Goal: Task Accomplishment & Management: Use online tool/utility

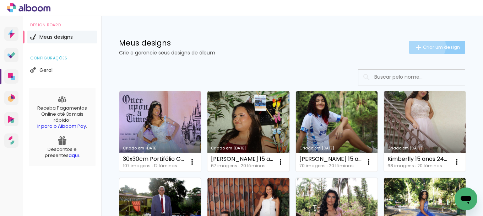
click at [423, 46] on span "Criar um design" at bounding box center [441, 47] width 37 height 5
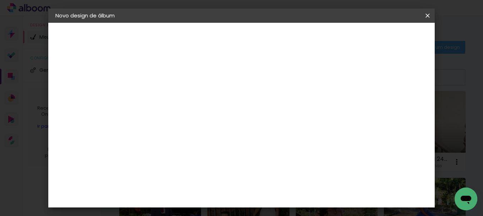
click at [172, 95] on input at bounding box center [172, 95] width 0 height 11
type input "25x50cm Portifólio"
type paper-input "25x50cm Portifólio"
click at [0, 0] on header "Informações Dê um título ao seu álbum. Avançar" at bounding box center [0, 0] width 0 height 0
click at [0, 0] on slot "Avançar" at bounding box center [0, 0] width 0 height 0
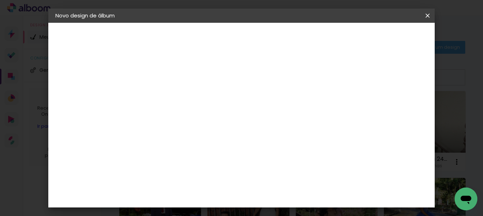
click at [199, 133] on input at bounding box center [190, 135] width 72 height 9
type input "lui"
type paper-input "lui"
click at [201, 155] on paper-item "[PERSON_NAME]" at bounding box center [184, 161] width 66 height 16
click at [0, 0] on slot "Avançar" at bounding box center [0, 0] width 0 height 0
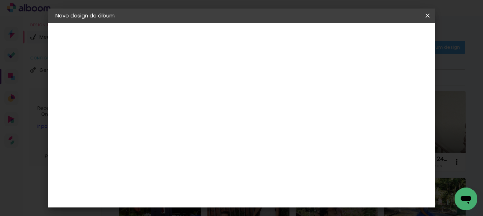
click at [199, 118] on input "text" at bounding box center [186, 123] width 28 height 11
click at [315, 133] on paper-item "Slim Book" at bounding box center [288, 132] width 142 height 14
type input "Slim Book"
click at [0, 0] on iron-icon at bounding box center [0, 0] width 0 height 0
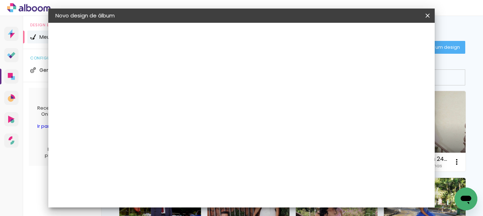
scroll to position [20, 0]
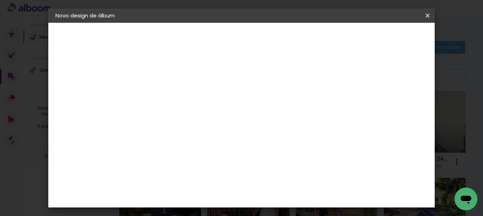
click at [0, 0] on slot "Voltar" at bounding box center [0, 0] width 0 height 0
click at [0, 0] on header "Informações Dê um título ao seu álbum. Avançar" at bounding box center [0, 0] width 0 height 0
click at [0, 0] on iron-icon at bounding box center [0, 0] width 0 height 0
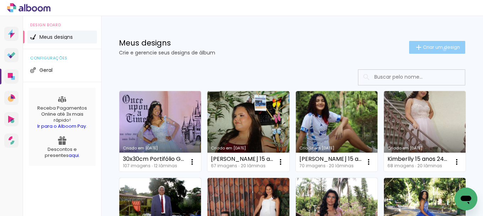
click at [438, 49] on span "Criar um design" at bounding box center [441, 47] width 37 height 5
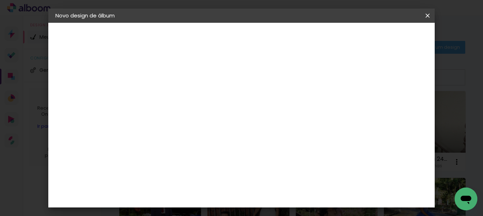
click at [172, 95] on input at bounding box center [172, 95] width 0 height 11
type input "22"
type paper-input "22"
click at [0, 0] on slot "Avançar" at bounding box center [0, 0] width 0 height 0
click at [213, 138] on input at bounding box center [190, 135] width 72 height 9
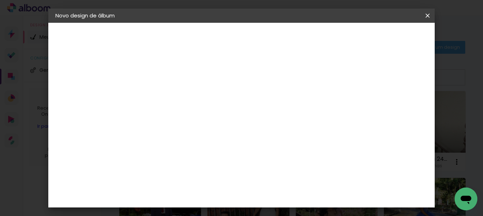
type input "lui"
type paper-input "lui"
click at [214, 164] on paper-item "[PERSON_NAME]" at bounding box center [184, 161] width 66 height 16
click at [0, 0] on slot "Avançar" at bounding box center [0, 0] width 0 height 0
click at [199, 118] on input "text" at bounding box center [186, 123] width 28 height 11
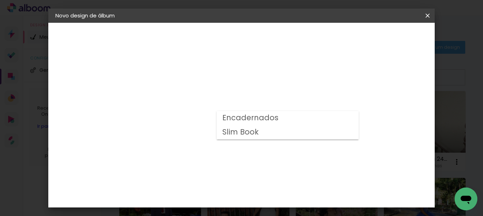
click at [313, 131] on paper-item "Slim Book" at bounding box center [288, 132] width 142 height 14
type input "Slim Book"
click at [0, 0] on iron-icon at bounding box center [0, 0] width 0 height 0
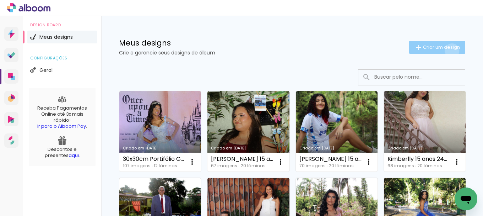
click at [446, 50] on paper-button "Criar um design" at bounding box center [437, 47] width 56 height 13
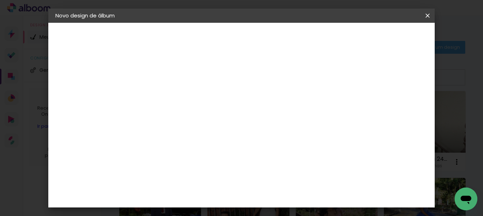
scroll to position [207, 0]
click at [220, 178] on span "25 x 50" at bounding box center [203, 185] width 33 height 15
click at [287, 33] on paper-button "Avançar" at bounding box center [270, 38] width 35 height 12
click at [237, 77] on div at bounding box center [234, 77] width 6 height 6
type paper-checkbox "on"
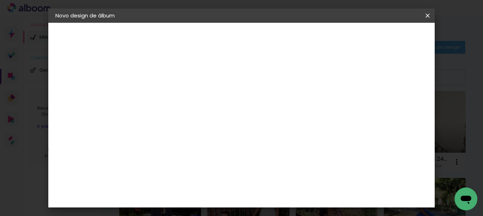
click at [277, 36] on span "Iniciar design" at bounding box center [269, 40] width 16 height 10
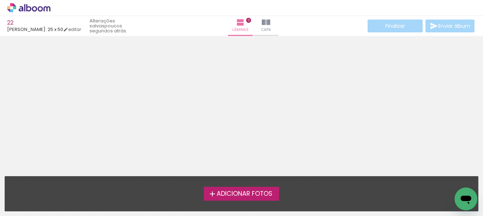
click at [266, 191] on span "Adicionar Fotos" at bounding box center [245, 193] width 56 height 6
click at [0, 0] on input "file" at bounding box center [0, 0] width 0 height 0
click at [67, 29] on link "editar" at bounding box center [72, 29] width 18 height 6
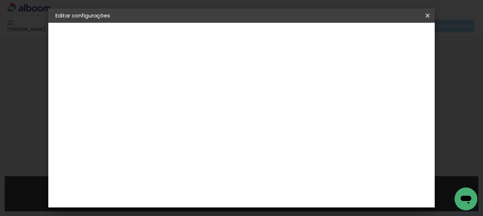
click at [74, 46] on paper-button "22" at bounding box center [94, 52] width 78 height 14
click at [172, 99] on input "22" at bounding box center [172, 95] width 0 height 11
drag, startPoint x: 252, startPoint y: 98, endPoint x: 198, endPoint y: 97, distance: 54.0
click at [198, 83] on div "Informações Dê um título ao seu álbum. Avançar" at bounding box center [172, 53] width 62 height 60
type input "25x25 Portifílio"
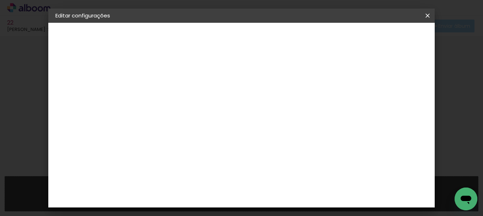
type paper-input "25x25 Portifílio"
click at [0, 0] on slot "Avançar" at bounding box center [0, 0] width 0 height 0
click at [191, 139] on input at bounding box center [190, 135] width 72 height 9
type input "lui"
type paper-input "lui"
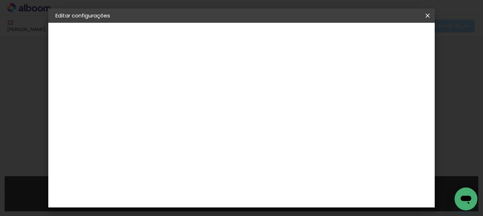
click at [190, 155] on paper-item "[PERSON_NAME]" at bounding box center [184, 161] width 66 height 16
click at [0, 0] on slot "Avançar" at bounding box center [0, 0] width 0 height 0
click at [199, 119] on input "text" at bounding box center [186, 123] width 28 height 11
click at [317, 134] on paper-item "Slim Book" at bounding box center [288, 132] width 142 height 14
type input "Slim Book"
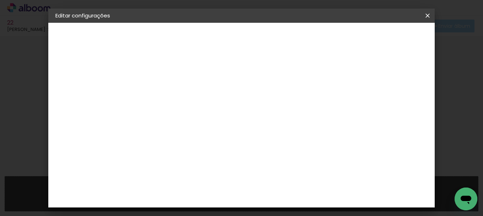
scroll to position [249, 0]
click at [220, 136] on span "25 x 50" at bounding box center [203, 143] width 33 height 15
click at [0, 0] on slot "Avançar" at bounding box center [0, 0] width 0 height 0
click at [284, 73] on div "Mostrar sangria" at bounding box center [260, 76] width 47 height 9
type paper-checkbox "on"
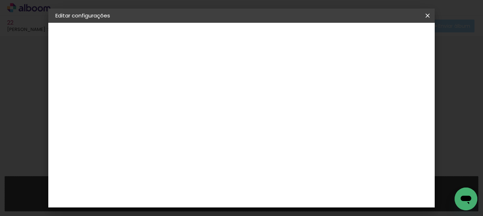
click at [277, 38] on span "Salvar configurações" at bounding box center [259, 40] width 36 height 10
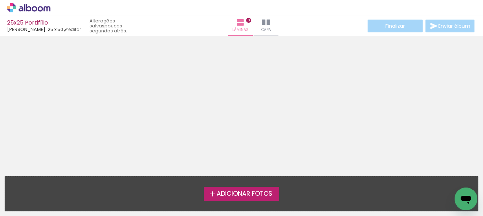
click at [262, 195] on span "Adicionar Fotos" at bounding box center [245, 193] width 56 height 6
click at [0, 0] on input "file" at bounding box center [0, 0] width 0 height 0
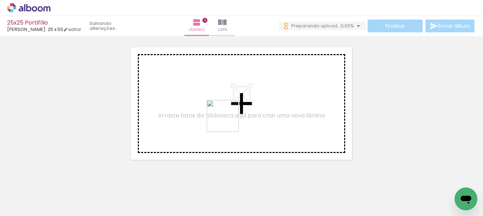
drag, startPoint x: 223, startPoint y: 196, endPoint x: 228, endPoint y: 121, distance: 75.5
click at [228, 121] on quentale-workspace at bounding box center [241, 108] width 483 height 216
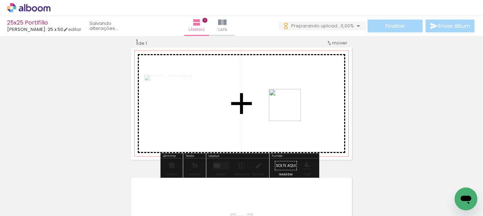
drag, startPoint x: 261, startPoint y: 195, endPoint x: 292, endPoint y: 107, distance: 93.6
click at [292, 107] on quentale-workspace at bounding box center [241, 108] width 483 height 216
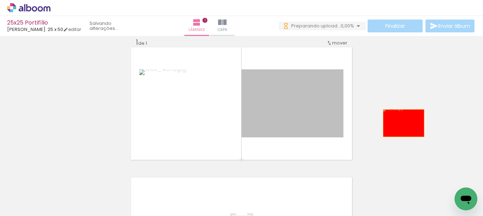
drag, startPoint x: 279, startPoint y: 99, endPoint x: 405, endPoint y: 123, distance: 128.3
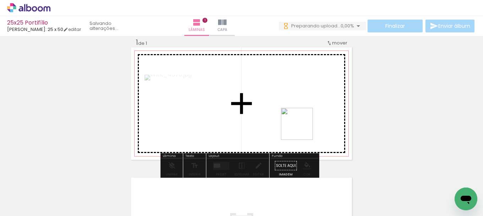
drag, startPoint x: 305, startPoint y: 190, endPoint x: 302, endPoint y: 125, distance: 65.1
click at [302, 125] on quentale-workspace at bounding box center [241, 108] width 483 height 216
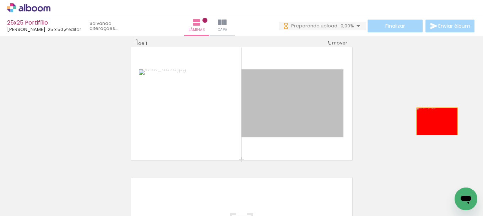
drag, startPoint x: 346, startPoint y: 108, endPoint x: 435, endPoint y: 121, distance: 89.7
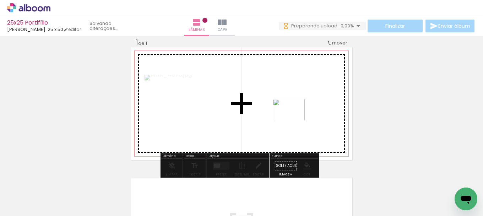
drag, startPoint x: 267, startPoint y: 194, endPoint x: 294, endPoint y: 120, distance: 78.7
click at [294, 120] on quentale-workspace at bounding box center [241, 108] width 483 height 216
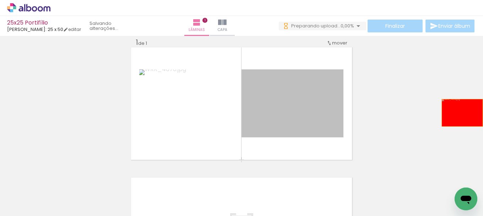
drag, startPoint x: 306, startPoint y: 99, endPoint x: 460, endPoint y: 113, distance: 155.1
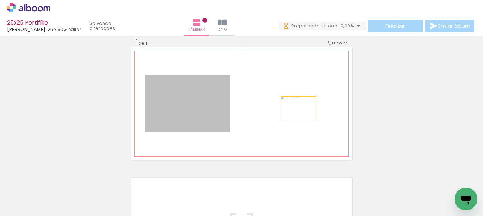
drag, startPoint x: 194, startPoint y: 113, endPoint x: 296, endPoint y: 108, distance: 102.4
click at [296, 108] on quentale-layouter at bounding box center [241, 103] width 221 height 112
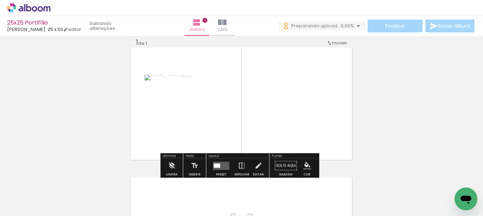
click at [226, 163] on quentale-layouter at bounding box center [221, 165] width 16 height 8
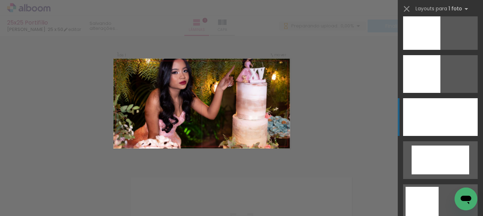
click at [435, 124] on div at bounding box center [440, 117] width 75 height 38
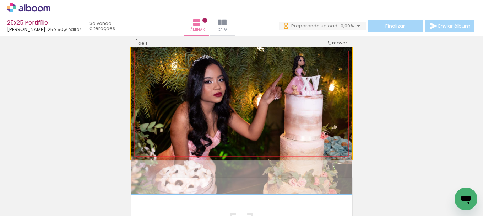
drag, startPoint x: 253, startPoint y: 90, endPoint x: 250, endPoint y: 107, distance: 17.4
drag, startPoint x: 324, startPoint y: 127, endPoint x: 327, endPoint y: 133, distance: 6.5
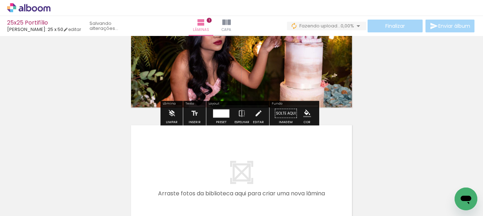
scroll to position [116, 0]
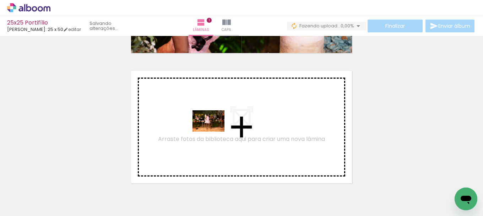
drag, startPoint x: 184, startPoint y: 195, endPoint x: 215, endPoint y: 129, distance: 73.3
click at [215, 129] on quentale-workspace at bounding box center [241, 108] width 483 height 216
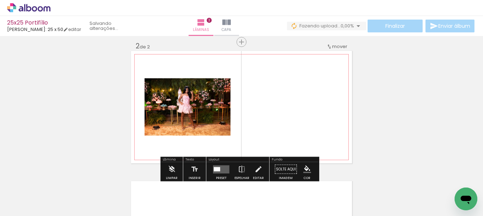
scroll to position [139, 0]
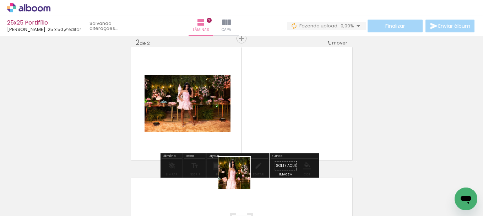
drag, startPoint x: 221, startPoint y: 195, endPoint x: 287, endPoint y: 132, distance: 91.7
click at [287, 132] on quentale-workspace at bounding box center [241, 108] width 483 height 216
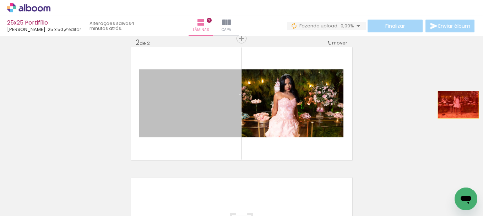
drag, startPoint x: 219, startPoint y: 102, endPoint x: 425, endPoint y: 103, distance: 206.4
click at [458, 104] on div "Inserir lâmina 1 de 2 Inserir lâmina 2 de 2" at bounding box center [241, 94] width 483 height 390
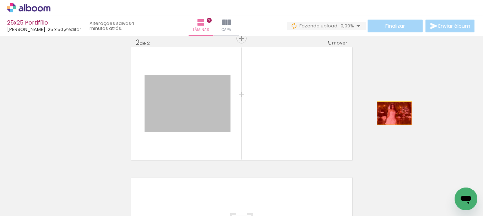
drag, startPoint x: 206, startPoint y: 110, endPoint x: 404, endPoint y: 109, distance: 197.2
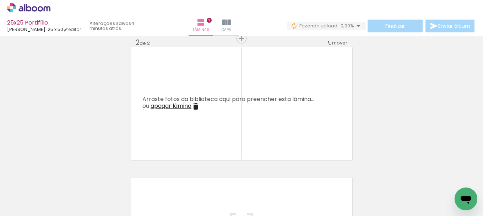
scroll to position [33, 0]
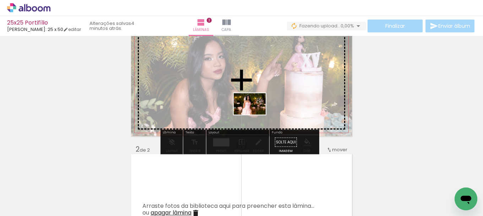
drag, startPoint x: 223, startPoint y: 193, endPoint x: 255, endPoint y: 114, distance: 84.9
click at [255, 114] on quentale-workspace at bounding box center [241, 108] width 483 height 216
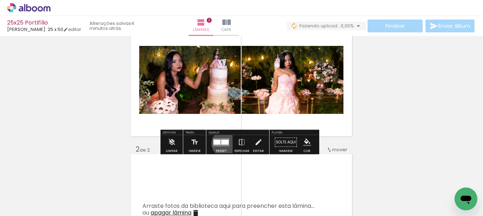
click at [223, 143] on div at bounding box center [224, 141] width 7 height 5
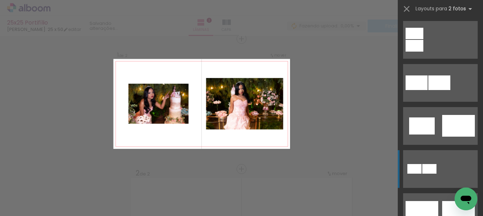
scroll to position [142, 0]
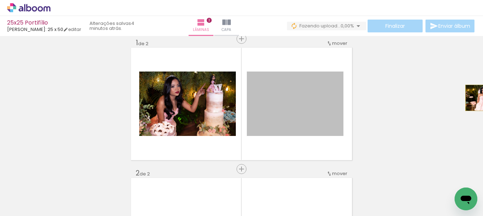
drag, startPoint x: 298, startPoint y: 103, endPoint x: 483, endPoint y: 98, distance: 184.5
click at [483, 98] on div "Inserir lâmina 1 de 2 Inserir lâmina 2 de 2 Confirmar Cancelar" at bounding box center [241, 126] width 483 height 180
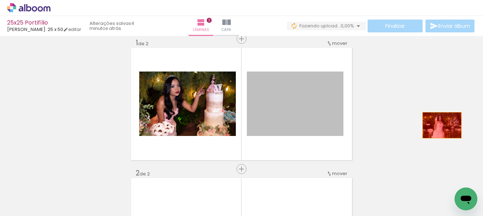
drag, startPoint x: 304, startPoint y: 97, endPoint x: 440, endPoint y: 125, distance: 138.2
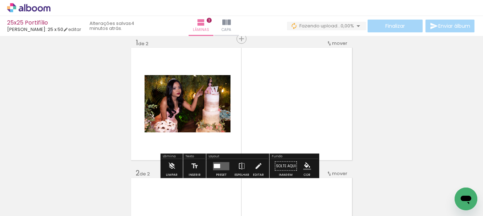
click at [222, 163] on quentale-layouter at bounding box center [221, 166] width 16 height 8
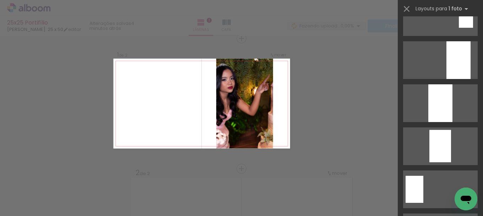
scroll to position [1705, 0]
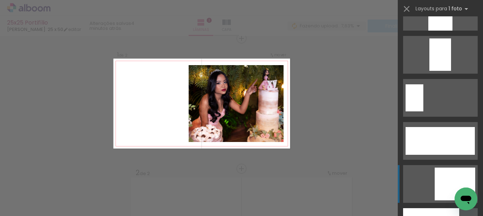
click at [438, 31] on div at bounding box center [441, 12] width 24 height 38
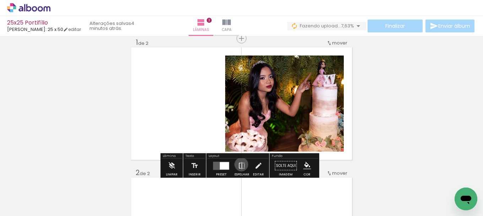
click at [240, 164] on iron-icon at bounding box center [242, 165] width 8 height 14
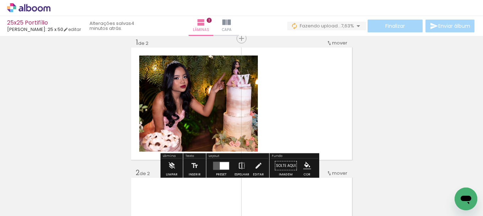
click at [243, 166] on iron-icon at bounding box center [242, 165] width 8 height 14
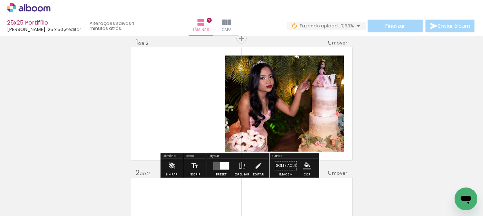
click at [212, 160] on div at bounding box center [221, 165] width 19 height 14
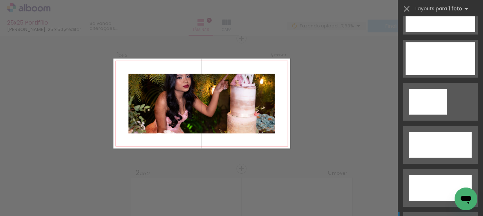
scroll to position [2337, 0]
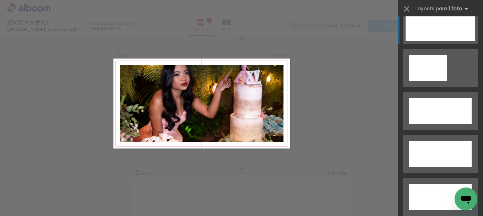
click at [442, 55] on div at bounding box center [428, 68] width 38 height 26
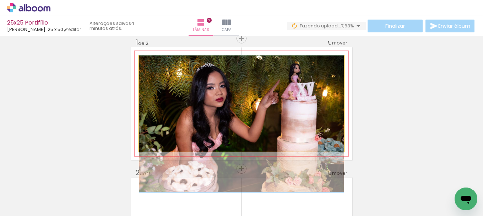
drag, startPoint x: 262, startPoint y: 93, endPoint x: 257, endPoint y: 113, distance: 20.9
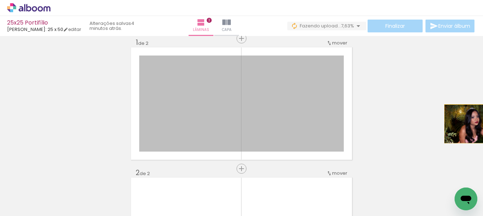
drag, startPoint x: 265, startPoint y: 114, endPoint x: 483, endPoint y: 122, distance: 217.9
click at [483, 123] on div "Inserir lâmina 1 de 2 Inserir lâmina 2 de 2 Confirmar Cancelar" at bounding box center [241, 126] width 483 height 180
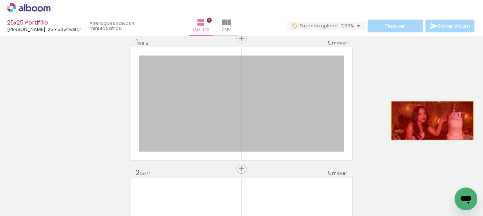
drag, startPoint x: 291, startPoint y: 109, endPoint x: 430, endPoint y: 120, distance: 139.7
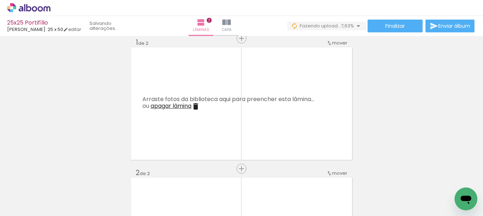
scroll to position [0, 2217]
drag, startPoint x: 314, startPoint y: 192, endPoint x: 244, endPoint y: 109, distance: 108.1
click at [244, 109] on quentale-workspace at bounding box center [241, 108] width 483 height 216
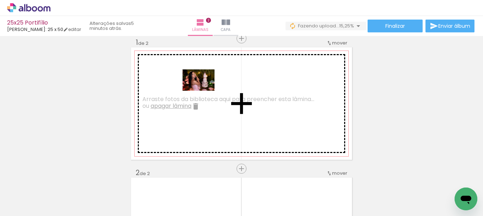
drag, startPoint x: 318, startPoint y: 187, endPoint x: 204, endPoint y: 91, distance: 149.2
click at [204, 91] on quentale-workspace at bounding box center [241, 108] width 483 height 216
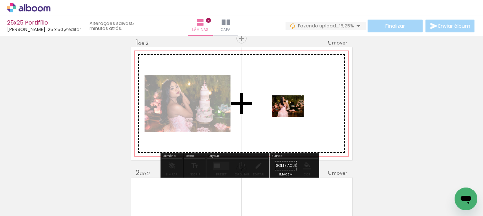
drag, startPoint x: 365, startPoint y: 194, endPoint x: 293, endPoint y: 116, distance: 105.8
click at [293, 116] on quentale-workspace at bounding box center [241, 108] width 483 height 216
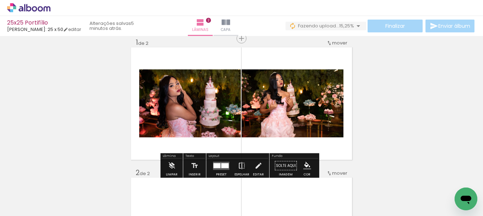
click at [242, 165] on iron-icon at bounding box center [242, 165] width 8 height 14
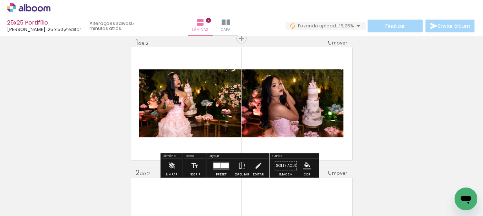
click at [238, 165] on iron-icon at bounding box center [242, 165] width 8 height 14
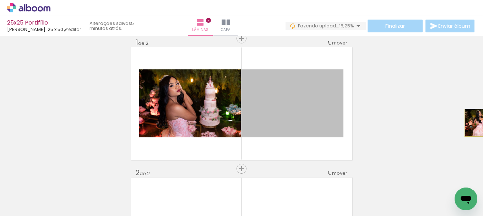
drag, startPoint x: 302, startPoint y: 109, endPoint x: 483, endPoint y: 123, distance: 181.0
click at [483, 123] on div "Inserir lâmina 1 de 2 Inserir lâmina 2 de 2 Confirmar Cancelar" at bounding box center [241, 126] width 483 height 180
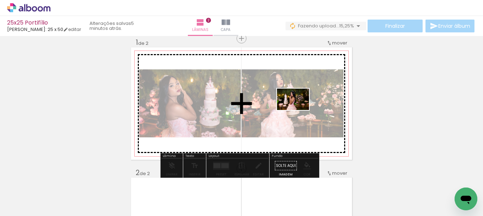
drag, startPoint x: 441, startPoint y: 197, endPoint x: 298, endPoint y: 110, distance: 167.3
click at [298, 110] on quentale-workspace at bounding box center [241, 108] width 483 height 216
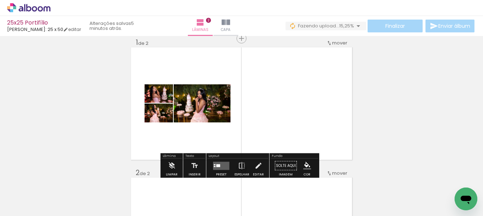
click at [221, 163] on quentale-layouter at bounding box center [221, 165] width 16 height 8
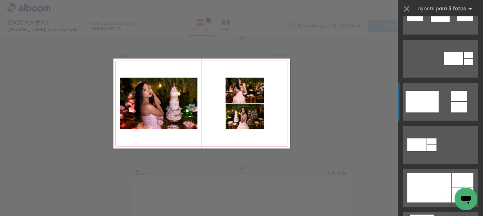
scroll to position [391, 0]
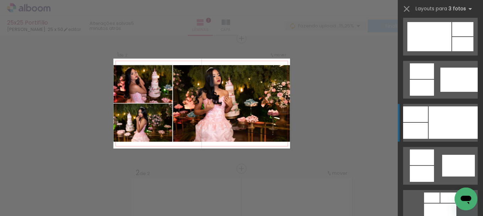
click at [440, 123] on div at bounding box center [453, 122] width 49 height 32
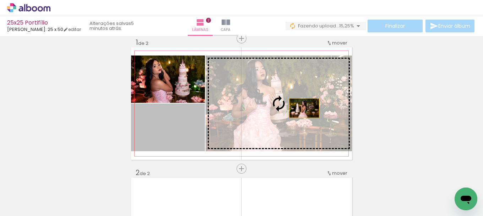
drag, startPoint x: 177, startPoint y: 134, endPoint x: 307, endPoint y: 107, distance: 132.5
click at [0, 0] on slot at bounding box center [0, 0] width 0 height 0
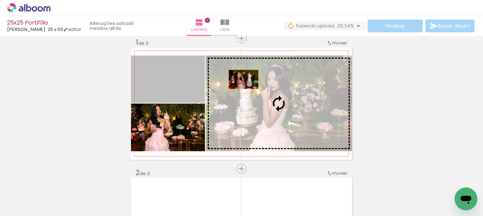
drag, startPoint x: 173, startPoint y: 78, endPoint x: 313, endPoint y: 86, distance: 140.9
click at [0, 0] on slot at bounding box center [0, 0] width 0 height 0
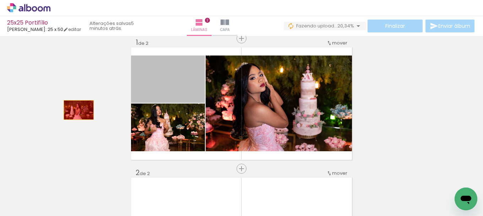
drag, startPoint x: 180, startPoint y: 77, endPoint x: 71, endPoint y: 109, distance: 113.2
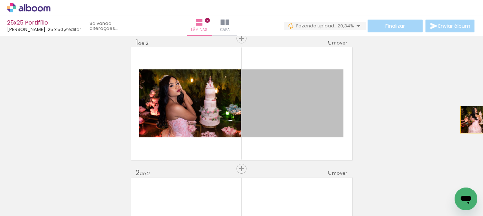
drag, startPoint x: 287, startPoint y: 108, endPoint x: 480, endPoint y: 119, distance: 193.6
click at [480, 119] on div "Inserir lâmina 1 de 2 Inserir lâmina 2 de 2 Confirmar Cancelar" at bounding box center [241, 126] width 483 height 180
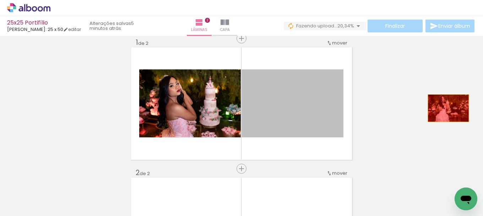
drag, startPoint x: 295, startPoint y: 105, endPoint x: 446, endPoint y: 108, distance: 151.0
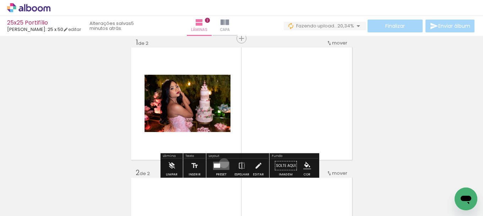
click at [222, 163] on quentale-layouter at bounding box center [221, 165] width 16 height 8
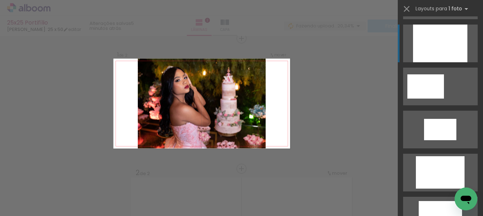
scroll to position [142, 0]
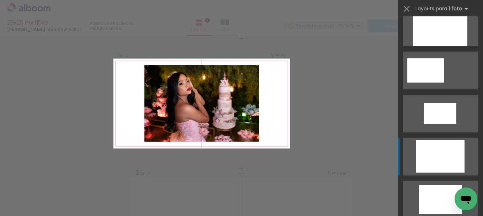
click at [418, 46] on div at bounding box center [440, 28] width 54 height 38
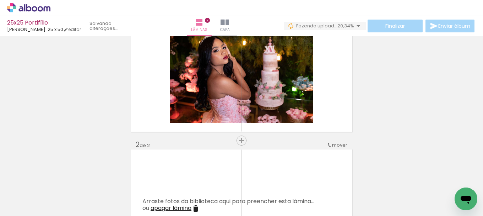
scroll to position [116, 0]
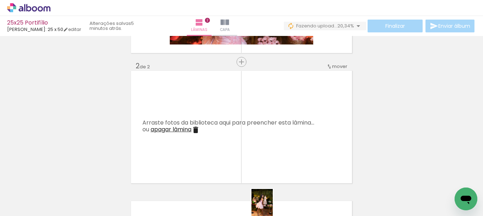
drag, startPoint x: 277, startPoint y: 210, endPoint x: 273, endPoint y: 210, distance: 4.3
click at [273, 210] on quentale-thumb at bounding box center [281, 191] width 40 height 41
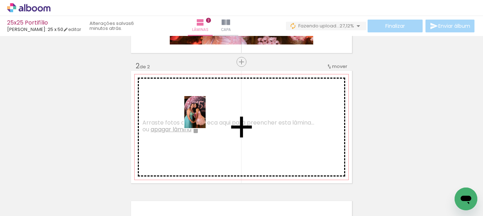
drag, startPoint x: 217, startPoint y: 196, endPoint x: 206, endPoint y: 117, distance: 80.0
click at [206, 117] on quentale-workspace at bounding box center [241, 108] width 483 height 216
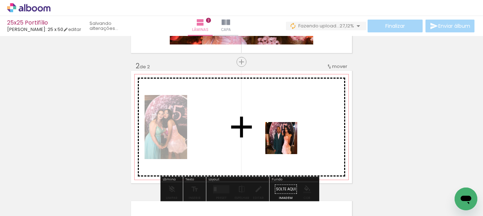
drag, startPoint x: 301, startPoint y: 194, endPoint x: 285, endPoint y: 137, distance: 59.3
click at [285, 137] on quentale-workspace at bounding box center [241, 108] width 483 height 216
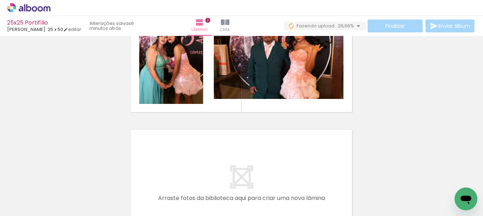
scroll to position [151, 0]
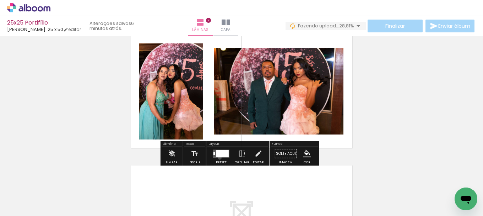
click at [218, 157] on div at bounding box center [221, 153] width 19 height 14
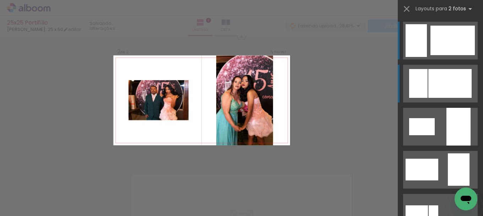
scroll to position [139, 0]
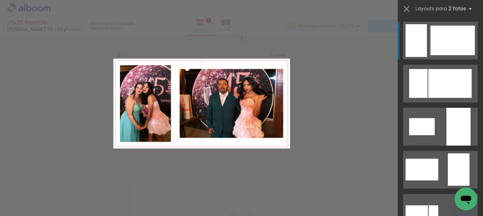
click at [443, 69] on div at bounding box center [450, 83] width 43 height 29
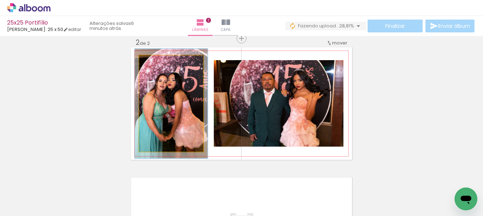
type paper-slider "114"
click at [160, 61] on div at bounding box center [159, 62] width 11 height 11
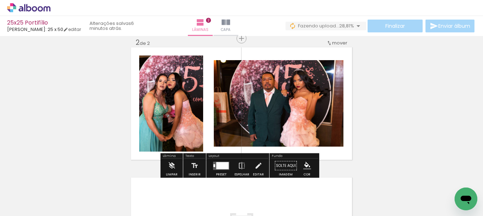
click at [223, 163] on div at bounding box center [222, 165] width 12 height 7
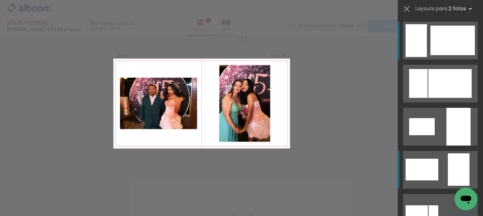
click at [428, 98] on div at bounding box center [418, 83] width 18 height 29
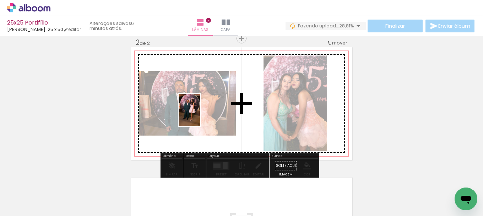
drag, startPoint x: 280, startPoint y: 168, endPoint x: 200, endPoint y: 115, distance: 95.9
click at [200, 115] on quentale-workspace at bounding box center [241, 108] width 483 height 216
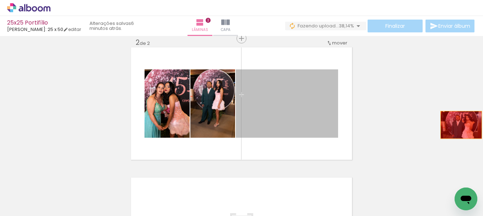
drag, startPoint x: 276, startPoint y: 116, endPoint x: 459, endPoint y: 125, distance: 182.8
click at [459, 125] on div "Inserir lâmina 1 de 2 Inserir lâmina 2 de 2" at bounding box center [241, 94] width 483 height 390
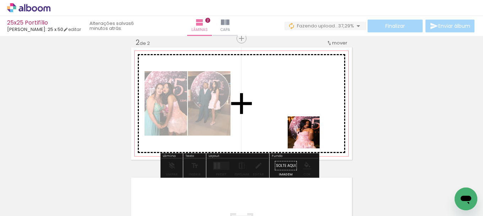
drag, startPoint x: 319, startPoint y: 152, endPoint x: 305, endPoint y: 133, distance: 24.7
click at [305, 133] on quentale-workspace at bounding box center [241, 108] width 483 height 216
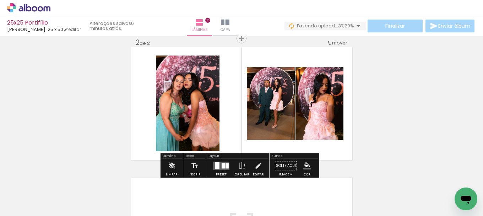
click at [223, 162] on quentale-layouter at bounding box center [221, 165] width 16 height 8
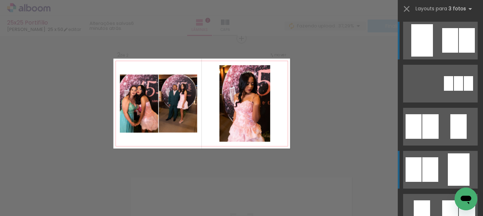
click at [440, 102] on quentale-layouter at bounding box center [440, 84] width 75 height 38
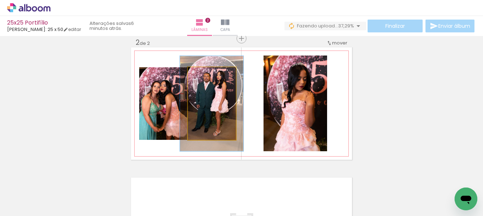
drag, startPoint x: 203, startPoint y: 74, endPoint x: 209, endPoint y: 74, distance: 6.4
click at [209, 74] on div at bounding box center [210, 74] width 6 height 6
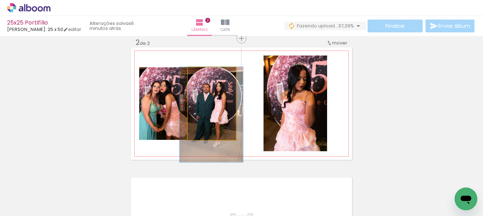
drag, startPoint x: 223, startPoint y: 102, endPoint x: 223, endPoint y: 114, distance: 11.4
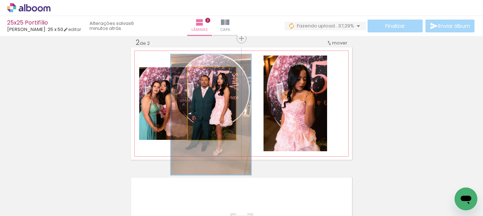
drag, startPoint x: 214, startPoint y: 73, endPoint x: 218, endPoint y: 73, distance: 3.9
click at [218, 73] on div at bounding box center [219, 74] width 11 height 11
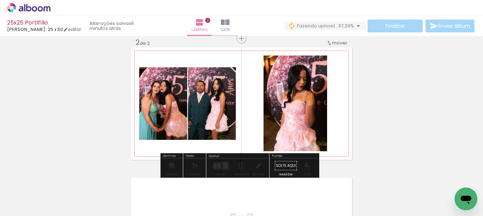
drag, startPoint x: 210, startPoint y: 102, endPoint x: 206, endPoint y: 107, distance: 6.8
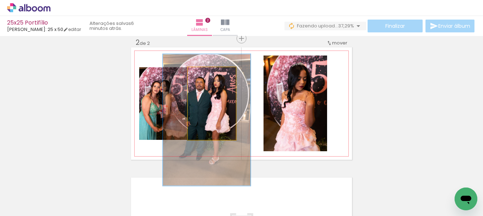
type paper-slider "181"
click at [220, 74] on div at bounding box center [223, 74] width 6 height 6
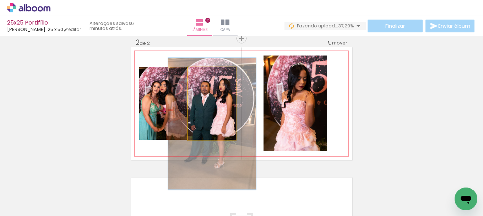
drag, startPoint x: 216, startPoint y: 101, endPoint x: 221, endPoint y: 104, distance: 6.6
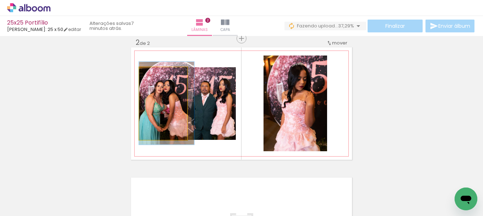
drag, startPoint x: 158, startPoint y: 105, endPoint x: 163, endPoint y: 105, distance: 5.0
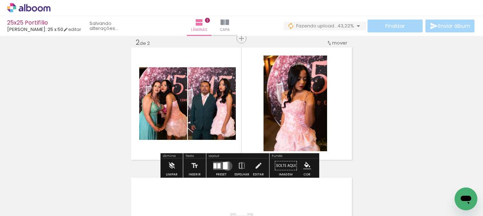
click at [226, 166] on div at bounding box center [225, 165] width 5 height 7
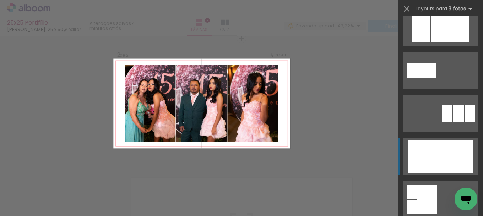
scroll to position [413, 0]
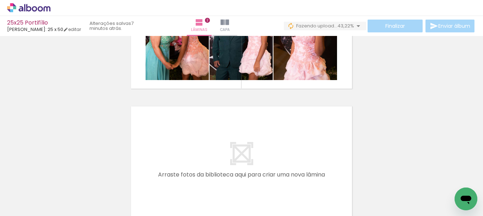
scroll to position [0, 2718]
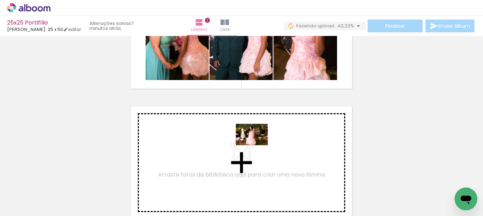
drag, startPoint x: 302, startPoint y: 198, endPoint x: 257, endPoint y: 145, distance: 69.6
click at [257, 145] on quentale-workspace at bounding box center [241, 108] width 483 height 216
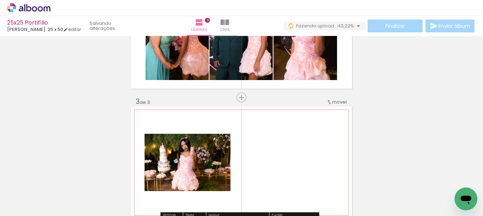
scroll to position [269, 0]
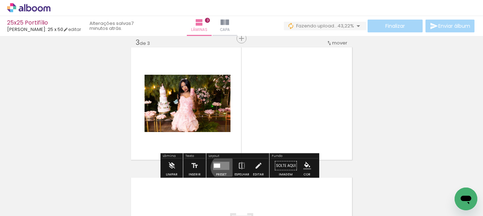
click at [222, 167] on quentale-layouter at bounding box center [221, 165] width 16 height 8
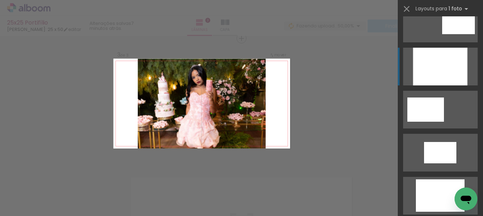
scroll to position [107, 0]
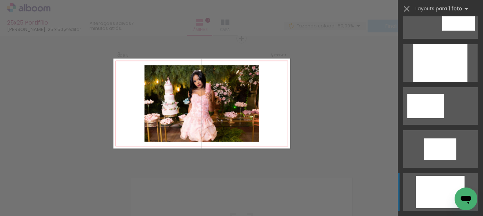
click at [426, 82] on div at bounding box center [440, 63] width 54 height 38
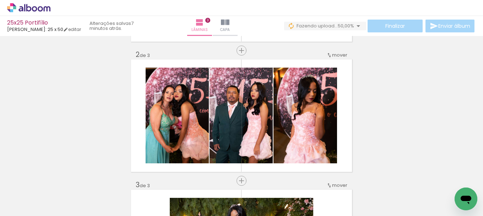
scroll to position [0, 0]
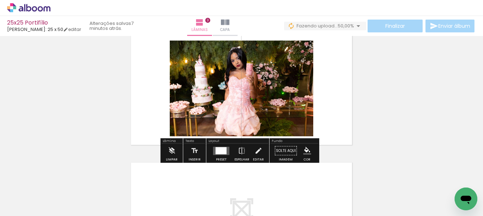
scroll to position [0, 2718]
click at [226, 153] on quentale-layouter at bounding box center [221, 150] width 16 height 8
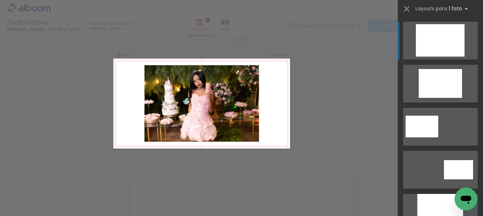
scroll to position [0, 2450]
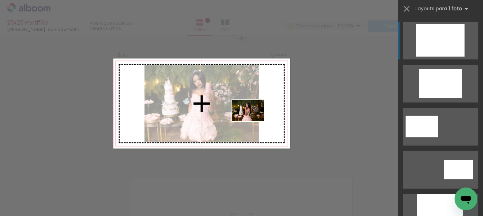
drag, startPoint x: 215, startPoint y: 194, endPoint x: 254, endPoint y: 121, distance: 82.7
click at [254, 121] on quentale-workspace at bounding box center [241, 108] width 483 height 216
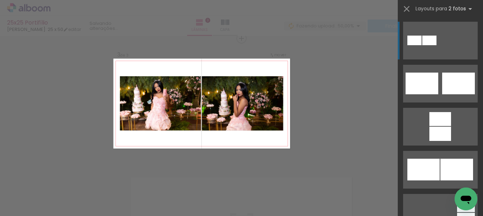
scroll to position [0, 0]
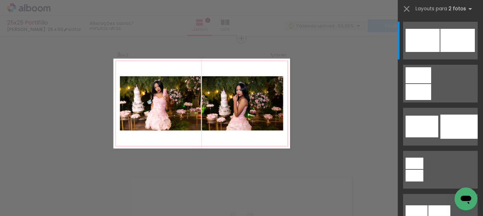
click at [253, 107] on quentale-photo at bounding box center [243, 103] width 82 height 54
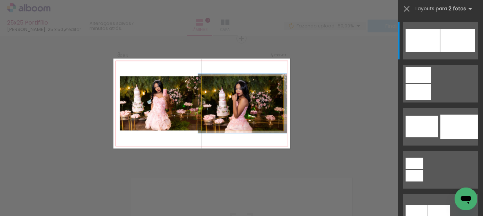
click at [218, 82] on div at bounding box center [216, 81] width 9 height 9
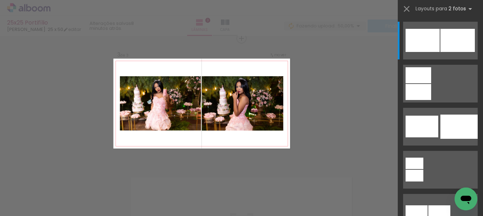
click at [260, 142] on quentale-layouter at bounding box center [201, 104] width 177 height 90
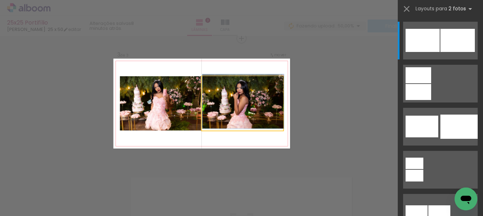
drag, startPoint x: 210, startPoint y: 83, endPoint x: 196, endPoint y: 84, distance: 13.6
type paper-slider "100"
click at [199, 82] on quentale-layouter at bounding box center [201, 104] width 177 height 90
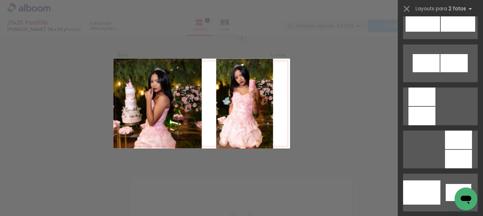
scroll to position [888, 0]
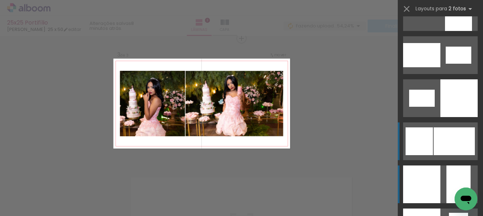
click at [435, 143] on div at bounding box center [454, 141] width 41 height 28
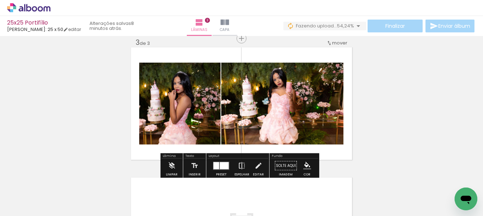
click at [240, 167] on iron-icon at bounding box center [242, 165] width 8 height 14
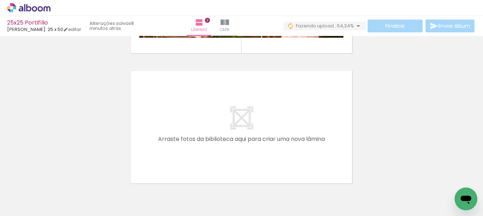
scroll to position [0, 2979]
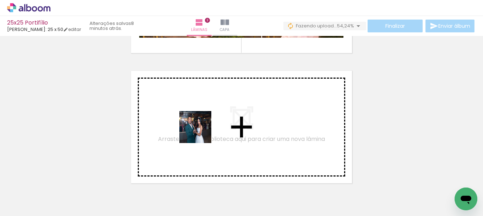
drag, startPoint x: 198, startPoint y: 198, endPoint x: 203, endPoint y: 120, distance: 78.0
click at [203, 120] on quentale-workspace at bounding box center [241, 108] width 483 height 216
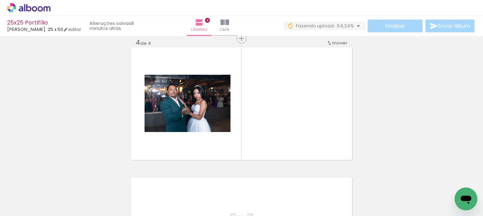
scroll to position [0, 3011]
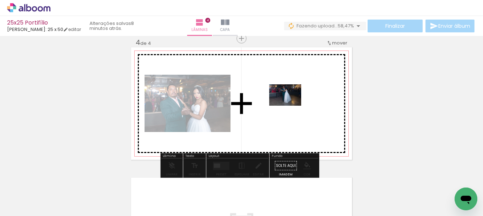
drag, startPoint x: 212, startPoint y: 195, endPoint x: 291, endPoint y: 106, distance: 118.6
click at [291, 106] on quentale-workspace at bounding box center [241, 108] width 483 height 216
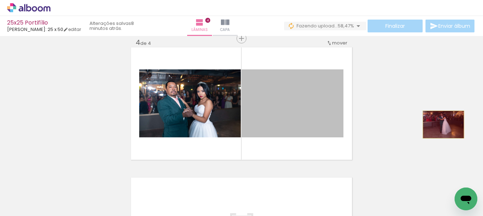
drag, startPoint x: 306, startPoint y: 120, endPoint x: 420, endPoint y: 138, distance: 115.7
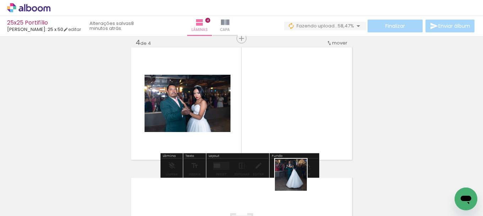
drag, startPoint x: 296, startPoint y: 180, endPoint x: 319, endPoint y: 120, distance: 64.3
click at [319, 120] on quentale-workspace at bounding box center [241, 108] width 483 height 216
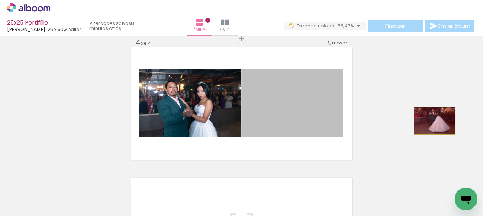
drag, startPoint x: 307, startPoint y: 112, endPoint x: 432, endPoint y: 120, distance: 125.0
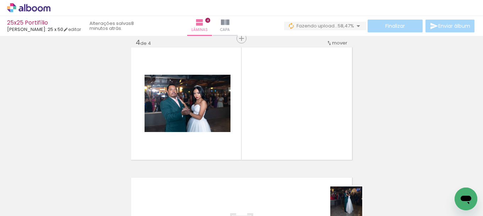
click at [0, 0] on slot at bounding box center [0, 0] width 0 height 0
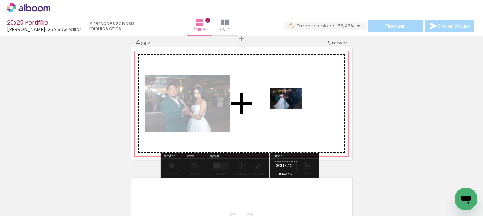
drag, startPoint x: 438, startPoint y: 196, endPoint x: 292, endPoint y: 109, distance: 170.3
click at [292, 109] on quentale-workspace at bounding box center [241, 108] width 483 height 216
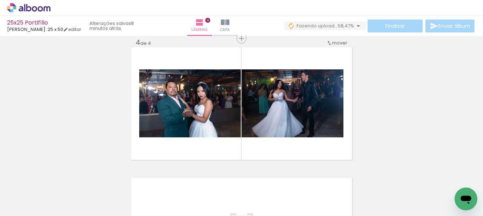
scroll to position [0, 3302]
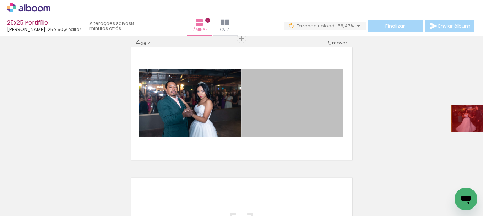
drag, startPoint x: 308, startPoint y: 106, endPoint x: 469, endPoint y: 118, distance: 162.2
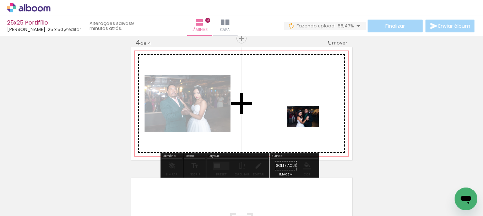
drag, startPoint x: 169, startPoint y: 192, endPoint x: 309, endPoint y: 126, distance: 155.0
click at [309, 126] on quentale-workspace at bounding box center [241, 108] width 483 height 216
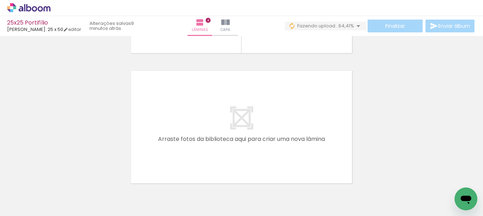
scroll to position [0, 3531]
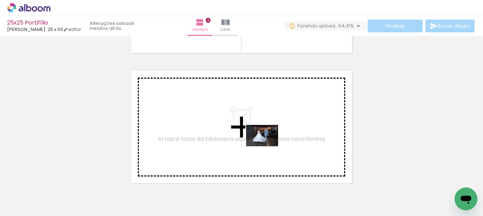
drag, startPoint x: 407, startPoint y: 196, endPoint x: 245, endPoint y: 139, distance: 171.5
click at [245, 139] on quentale-workspace at bounding box center [241, 108] width 483 height 216
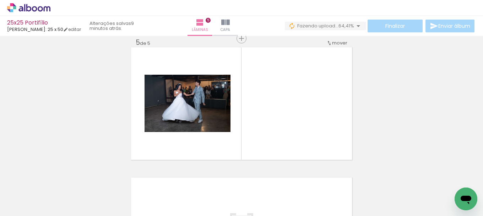
scroll to position [0, 3638]
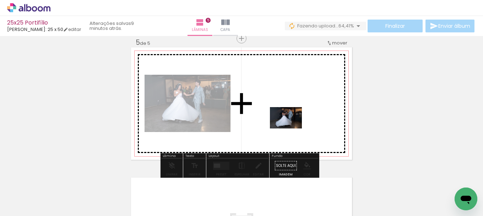
drag, startPoint x: 254, startPoint y: 189, endPoint x: 292, endPoint y: 128, distance: 71.4
click at [292, 128] on quentale-workspace at bounding box center [241, 108] width 483 height 216
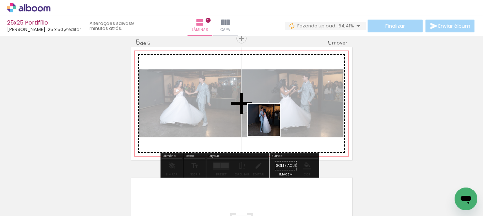
drag, startPoint x: 220, startPoint y: 197, endPoint x: 279, endPoint y: 107, distance: 107.9
click at [278, 107] on quentale-workspace at bounding box center [241, 108] width 483 height 216
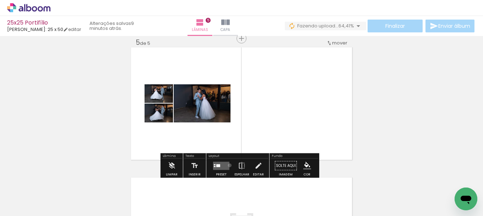
click at [228, 165] on div at bounding box center [221, 165] width 19 height 14
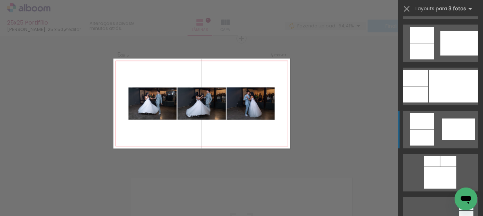
scroll to position [426, 0]
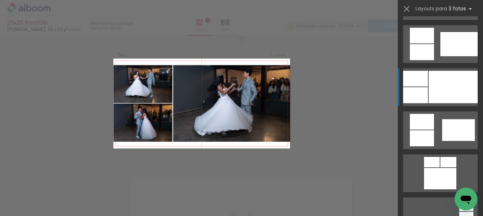
click at [438, 93] on div at bounding box center [453, 87] width 49 height 32
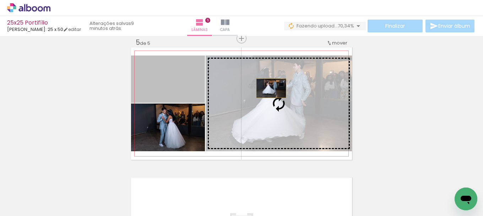
drag, startPoint x: 183, startPoint y: 83, endPoint x: 281, endPoint y: 89, distance: 98.2
click at [0, 0] on slot at bounding box center [0, 0] width 0 height 0
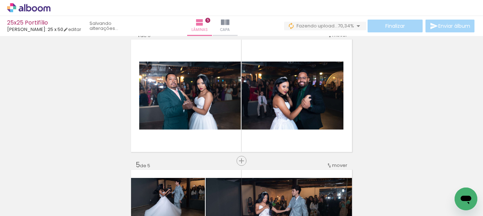
scroll to position [458, 0]
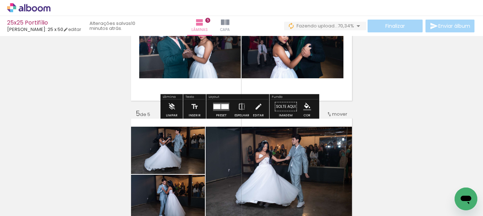
click at [224, 104] on div at bounding box center [224, 106] width 7 height 5
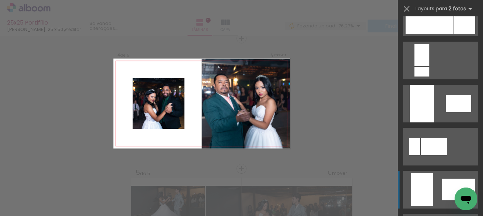
scroll to position [1741, 0]
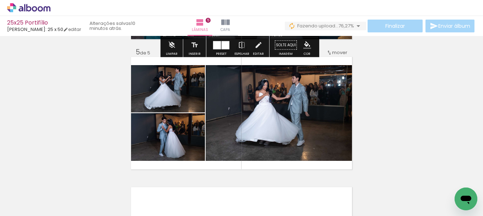
scroll to position [541, 0]
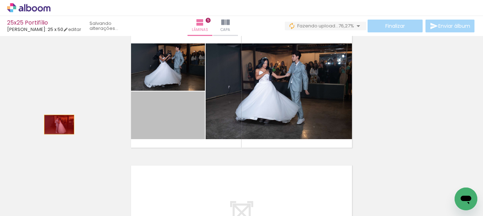
drag, startPoint x: 70, startPoint y: 123, endPoint x: 50, endPoint y: 125, distance: 20.5
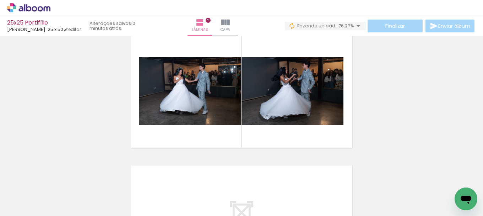
scroll to position [0, 3381]
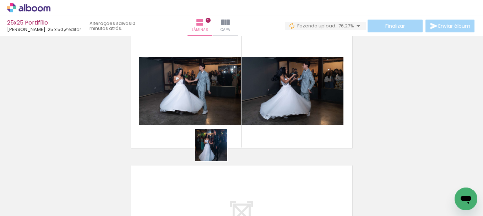
drag, startPoint x: 199, startPoint y: 192, endPoint x: 236, endPoint y: 103, distance: 96.2
click at [236, 103] on quentale-workspace at bounding box center [241, 108] width 483 height 216
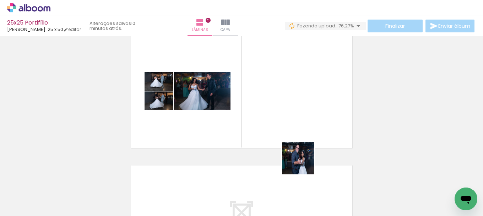
drag, startPoint x: 310, startPoint y: 194, endPoint x: 291, endPoint y: 122, distance: 74.5
click at [291, 122] on quentale-workspace at bounding box center [241, 108] width 483 height 216
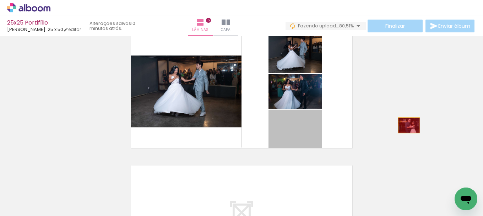
drag, startPoint x: 308, startPoint y: 133, endPoint x: 421, endPoint y: 123, distance: 112.8
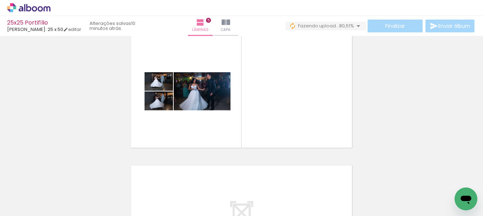
scroll to position [0, 3058]
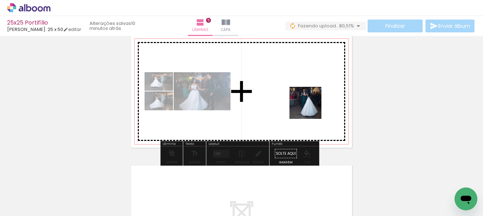
drag, startPoint x: 251, startPoint y: 195, endPoint x: 315, endPoint y: 100, distance: 114.6
click at [315, 100] on quentale-workspace at bounding box center [241, 108] width 483 height 216
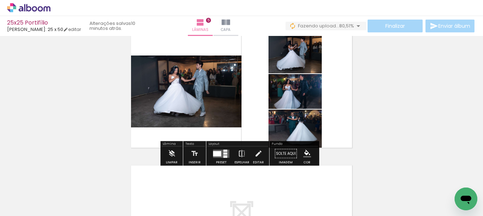
click at [238, 153] on iron-icon at bounding box center [242, 153] width 8 height 14
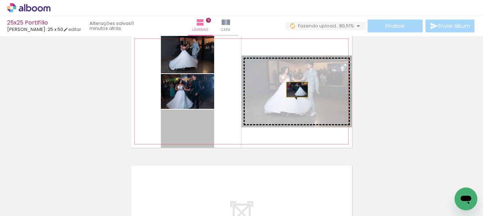
drag, startPoint x: 192, startPoint y: 128, endPoint x: 295, endPoint y: 90, distance: 109.6
click at [0, 0] on slot at bounding box center [0, 0] width 0 height 0
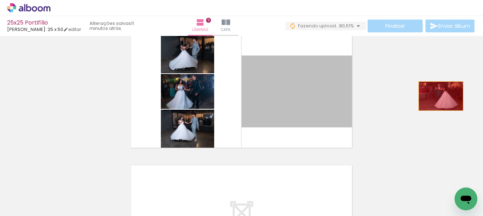
drag, startPoint x: 314, startPoint y: 91, endPoint x: 477, endPoint y: 95, distance: 162.8
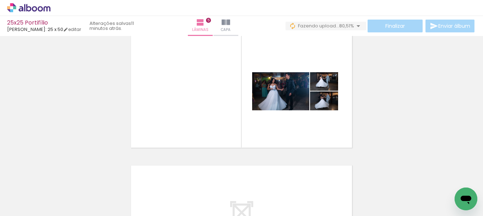
scroll to position [0, 2825]
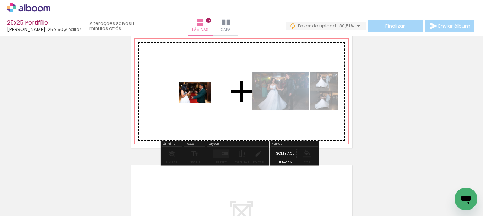
drag, startPoint x: 238, startPoint y: 190, endPoint x: 201, endPoint y: 100, distance: 97.1
click at [200, 101] on quentale-workspace at bounding box center [241, 108] width 483 height 216
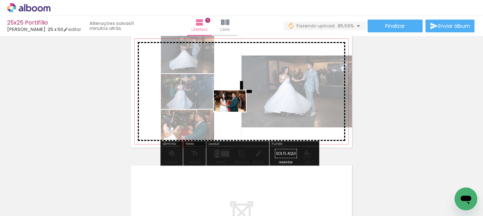
drag, startPoint x: 268, startPoint y: 194, endPoint x: 235, endPoint y: 112, distance: 88.2
click at [235, 112] on quentale-workspace at bounding box center [241, 108] width 483 height 216
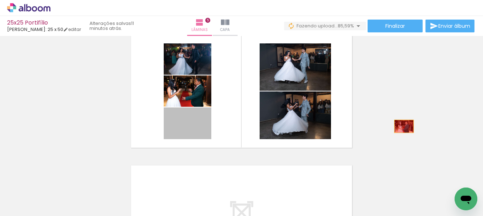
drag, startPoint x: 200, startPoint y: 125, endPoint x: 402, endPoint y: 126, distance: 201.1
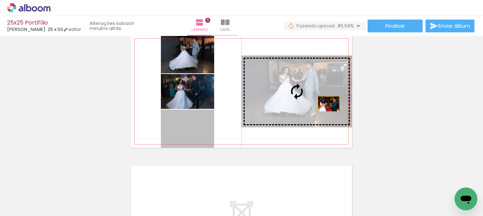
drag, startPoint x: 196, startPoint y: 130, endPoint x: 326, endPoint y: 103, distance: 132.4
click at [0, 0] on slot at bounding box center [0, 0] width 0 height 0
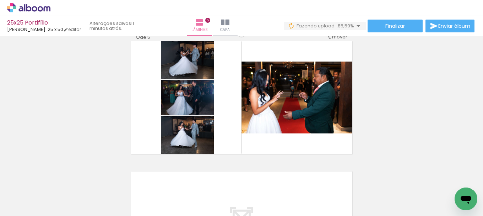
scroll to position [541, 0]
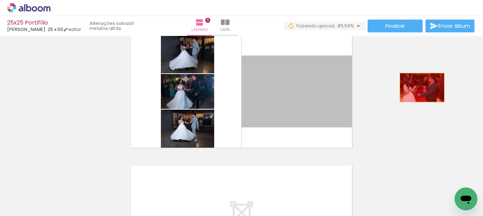
drag, startPoint x: 296, startPoint y: 99, endPoint x: 416, endPoint y: 87, distance: 121.1
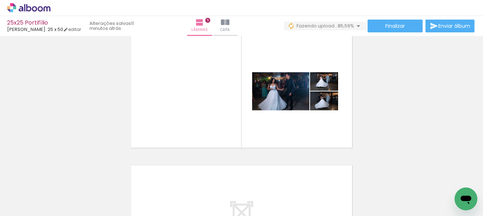
scroll to position [0, 3440]
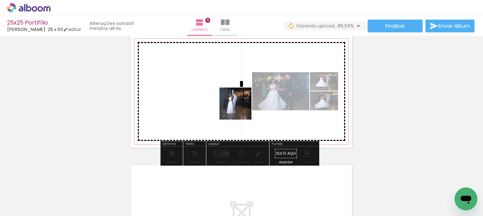
drag, startPoint x: 336, startPoint y: 193, endPoint x: 206, endPoint y: 83, distance: 169.5
click at [207, 83] on quentale-workspace at bounding box center [241, 108] width 483 height 216
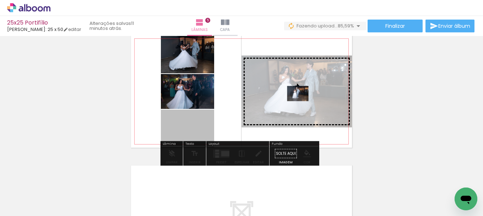
drag, startPoint x: 184, startPoint y: 131, endPoint x: 298, endPoint y: 92, distance: 120.1
click at [0, 0] on slot at bounding box center [0, 0] width 0 height 0
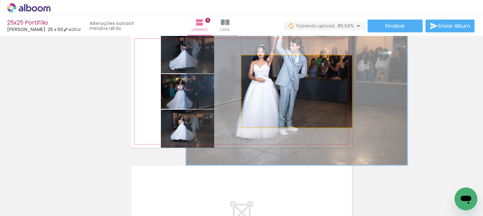
drag, startPoint x: 257, startPoint y: 63, endPoint x: 321, endPoint y: 52, distance: 65.5
type paper-slider "200"
click at [321, 55] on quentale-photo at bounding box center [297, 91] width 111 height 72
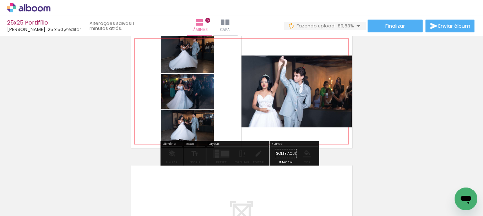
drag, startPoint x: 308, startPoint y: 77, endPoint x: 313, endPoint y: 105, distance: 28.5
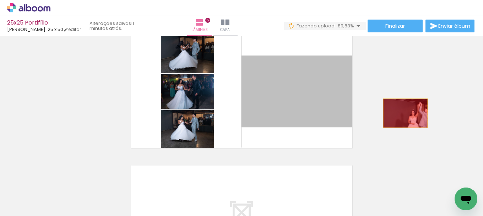
drag, startPoint x: 279, startPoint y: 99, endPoint x: 417, endPoint y: 112, distance: 139.2
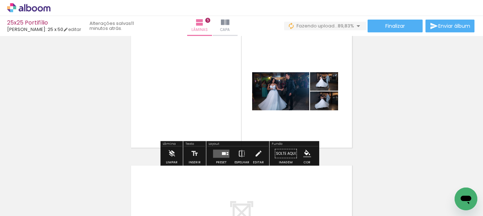
click at [238, 154] on iron-icon at bounding box center [242, 153] width 8 height 14
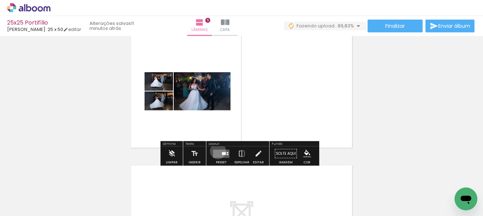
click at [217, 150] on quentale-layouter at bounding box center [221, 153] width 16 height 8
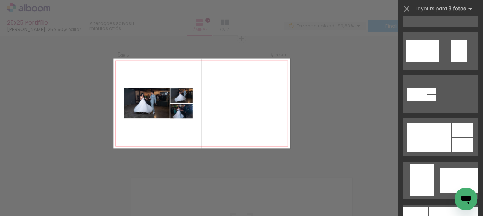
scroll to position [426, 0]
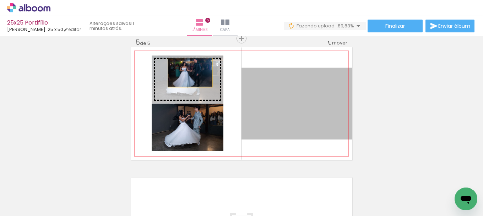
drag, startPoint x: 319, startPoint y: 101, endPoint x: 187, endPoint y: 72, distance: 134.9
click at [0, 0] on slot at bounding box center [0, 0] width 0 height 0
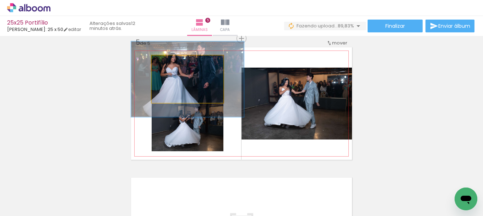
drag, startPoint x: 167, startPoint y: 61, endPoint x: 189, endPoint y: 58, distance: 22.9
type paper-slider "191"
click at [188, 58] on div at bounding box center [182, 62] width 11 height 11
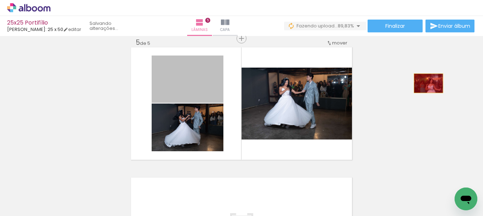
drag, startPoint x: 189, startPoint y: 80, endPoint x: 426, endPoint y: 83, distance: 237.0
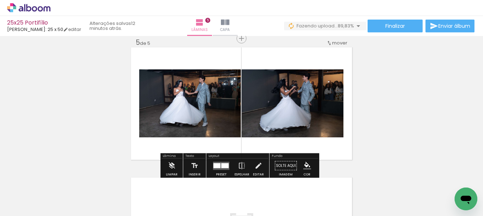
click at [223, 163] on div at bounding box center [224, 165] width 7 height 5
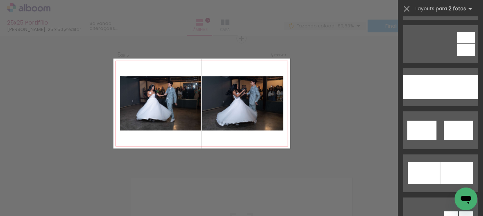
scroll to position [0, 0]
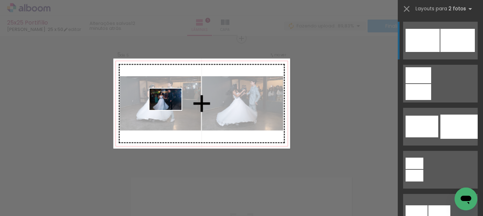
drag, startPoint x: 141, startPoint y: 191, endPoint x: 171, endPoint y: 110, distance: 86.7
click at [171, 110] on quentale-workspace at bounding box center [241, 108] width 483 height 216
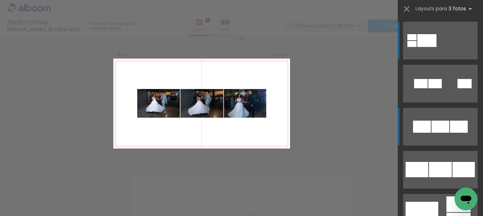
click at [451, 102] on quentale-layouter at bounding box center [440, 84] width 75 height 38
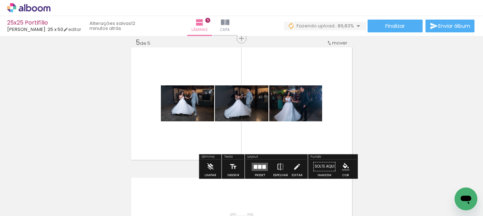
click at [255, 171] on div at bounding box center [259, 166] width 19 height 14
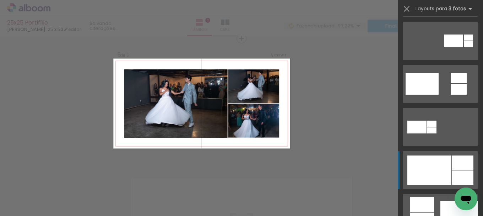
scroll to position [264, 0]
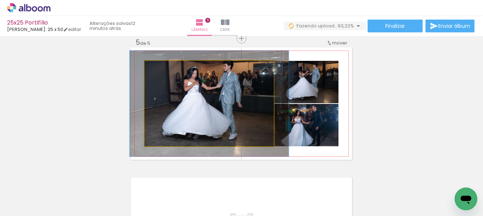
drag, startPoint x: 160, startPoint y: 66, endPoint x: 165, endPoint y: 66, distance: 5.3
type paper-slider "123"
click at [165, 66] on div at bounding box center [167, 68] width 6 height 6
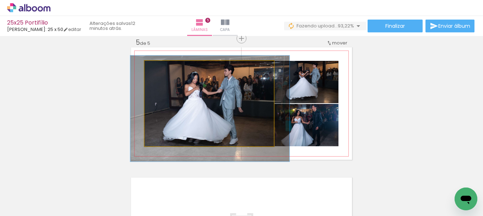
drag, startPoint x: 220, startPoint y: 101, endPoint x: 220, endPoint y: 104, distance: 3.9
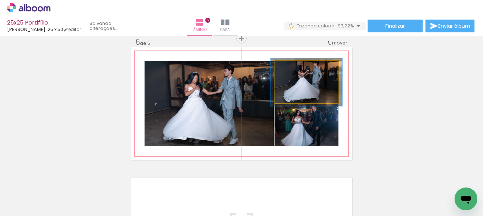
scroll to position [0, 3440]
type paper-slider "112"
click at [291, 67] on div at bounding box center [294, 68] width 6 height 6
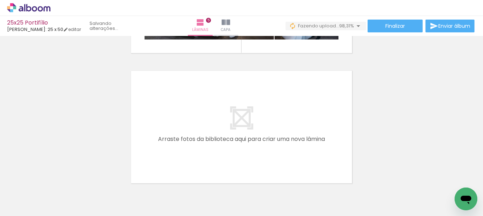
scroll to position [0, 2833]
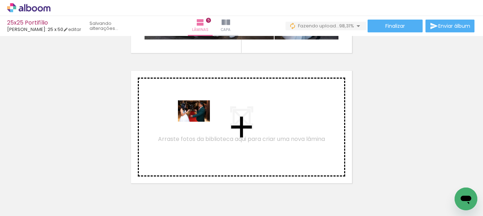
drag, startPoint x: 221, startPoint y: 193, endPoint x: 199, endPoint y: 122, distance: 74.3
click at [199, 122] on quentale-workspace at bounding box center [241, 108] width 483 height 216
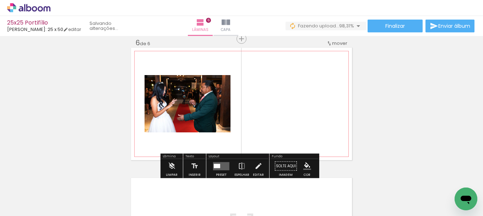
scroll to position [659, 0]
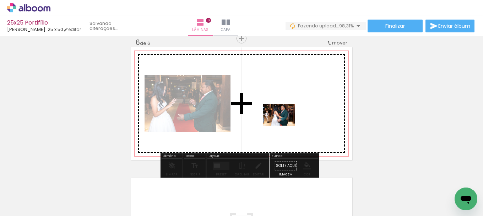
drag, startPoint x: 300, startPoint y: 190, endPoint x: 284, endPoint y: 125, distance: 66.5
click at [284, 125] on quentale-workspace at bounding box center [241, 108] width 483 height 216
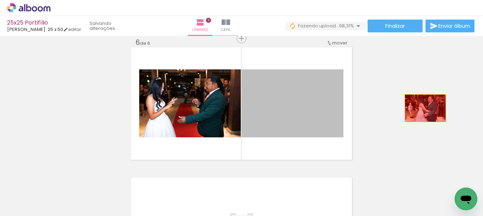
drag, startPoint x: 306, startPoint y: 110, endPoint x: 424, endPoint y: 107, distance: 118.0
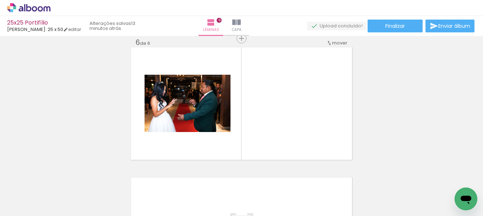
scroll to position [0, 2139]
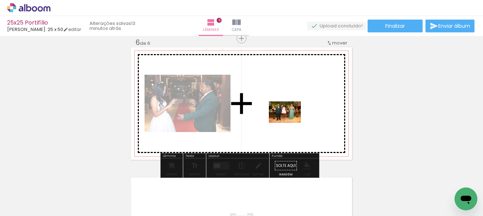
drag, startPoint x: 277, startPoint y: 193, endPoint x: 290, endPoint y: 117, distance: 76.7
click at [290, 117] on quentale-workspace at bounding box center [241, 108] width 483 height 216
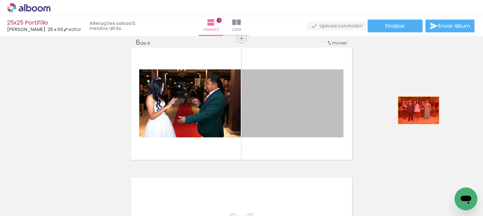
drag, startPoint x: 300, startPoint y: 103, endPoint x: 416, endPoint y: 110, distance: 116.7
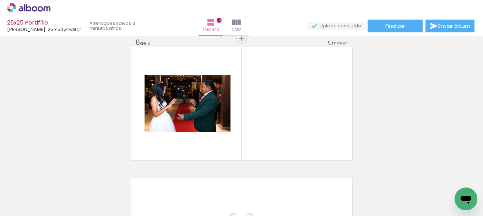
scroll to position [0, 1799]
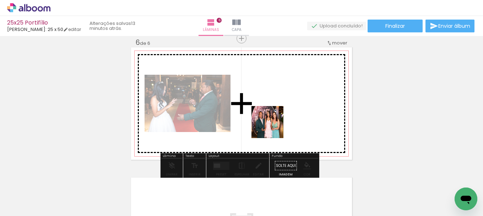
drag, startPoint x: 259, startPoint y: 193, endPoint x: 273, endPoint y: 126, distance: 68.4
click at [273, 126] on quentale-workspace at bounding box center [241, 108] width 483 height 216
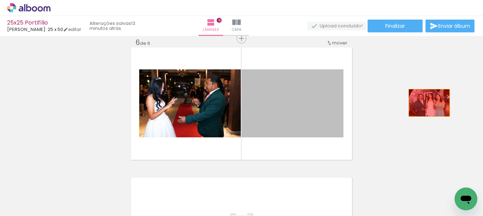
drag, startPoint x: 322, startPoint y: 100, endPoint x: 404, endPoint y: 112, distance: 83.3
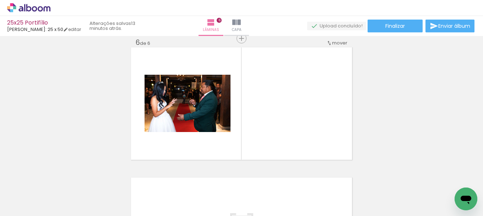
scroll to position [0, 2908]
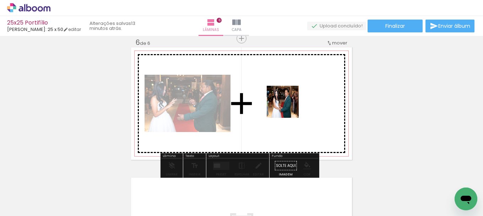
drag, startPoint x: 198, startPoint y: 198, endPoint x: 290, endPoint y: 102, distance: 132.9
click at [290, 102] on quentale-workspace at bounding box center [241, 108] width 483 height 216
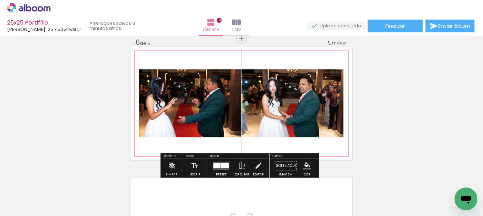
click at [319, 118] on quentale-photo at bounding box center [293, 103] width 102 height 68
click at [0, 0] on slot "P&B" at bounding box center [0, 0] width 0 height 0
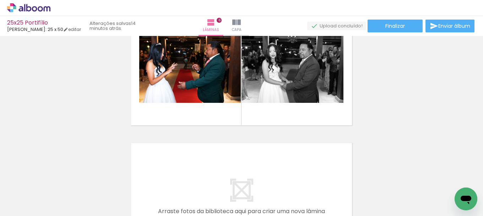
scroll to position [695, 0]
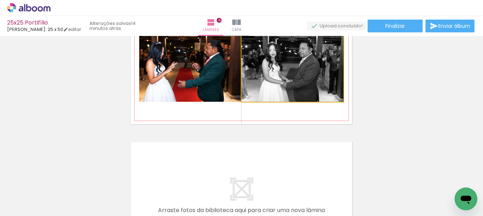
click at [317, 86] on quentale-photo at bounding box center [293, 68] width 102 height 68
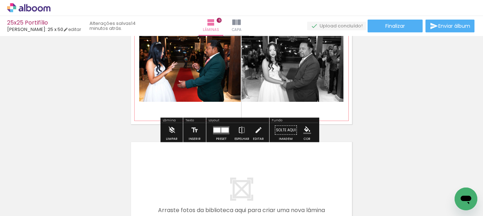
click at [0, 0] on slot "P&B" at bounding box center [0, 0] width 0 height 0
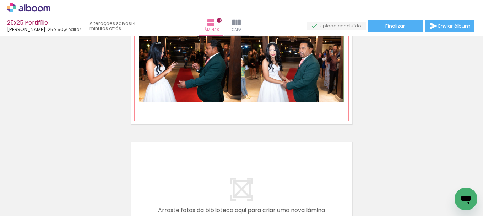
drag, startPoint x: 311, startPoint y: 70, endPoint x: 341, endPoint y: 74, distance: 30.6
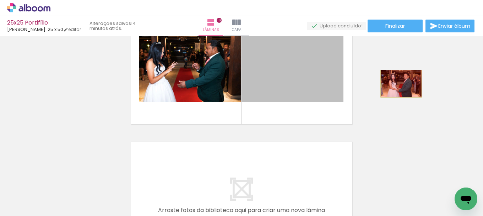
drag, startPoint x: 304, startPoint y: 68, endPoint x: 399, endPoint y: 83, distance: 96.1
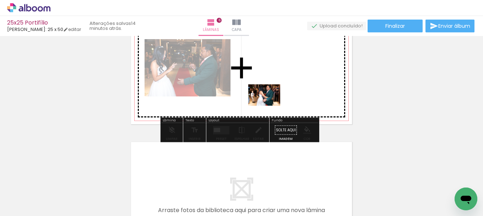
drag, startPoint x: 228, startPoint y: 196, endPoint x: 277, endPoint y: 97, distance: 110.8
click at [277, 97] on quentale-workspace at bounding box center [241, 108] width 483 height 216
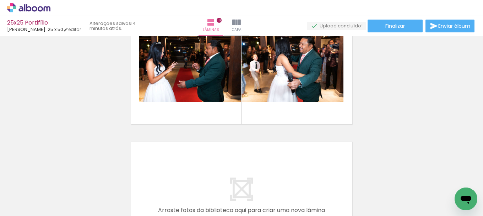
scroll to position [0, 3697]
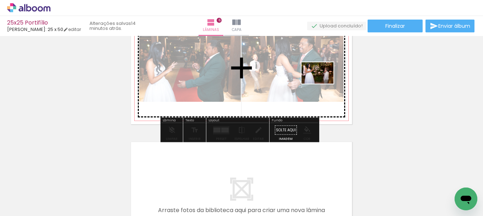
drag, startPoint x: 286, startPoint y: 194, endPoint x: 324, endPoint y: 81, distance: 118.5
click at [324, 81] on quentale-workspace at bounding box center [241, 108] width 483 height 216
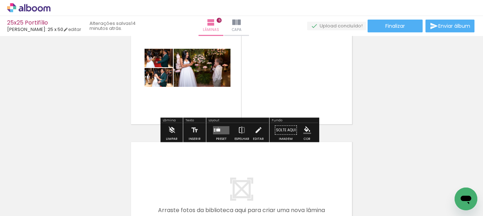
click at [217, 128] on quentale-layouter at bounding box center [221, 130] width 16 height 8
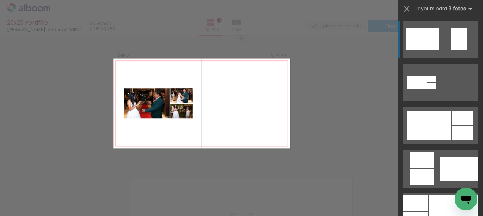
scroll to position [320, 0]
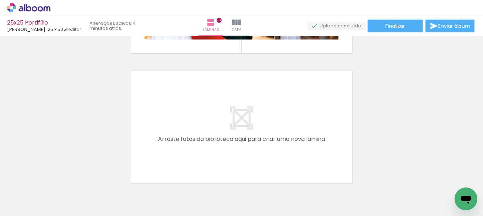
scroll to position [0, 4103]
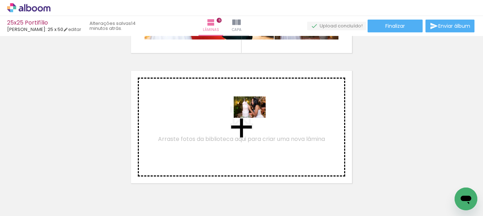
drag, startPoint x: 265, startPoint y: 197, endPoint x: 255, endPoint y: 118, distance: 80.3
click at [255, 118] on quentale-workspace at bounding box center [241, 108] width 483 height 216
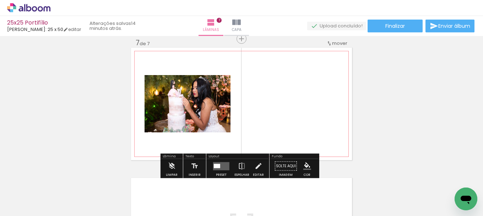
scroll to position [790, 0]
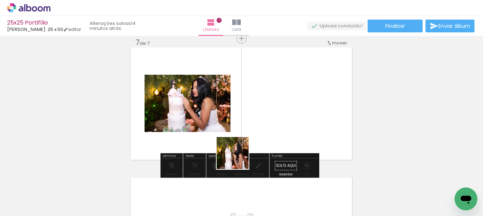
drag, startPoint x: 227, startPoint y: 170, endPoint x: 266, endPoint y: 118, distance: 65.2
click at [266, 118] on quentale-workspace at bounding box center [241, 108] width 483 height 216
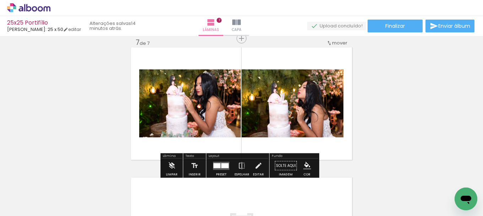
click at [225, 160] on div at bounding box center [221, 165] width 19 height 14
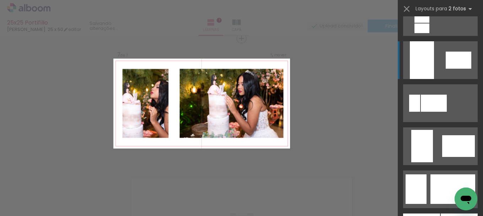
scroll to position [1634, 0]
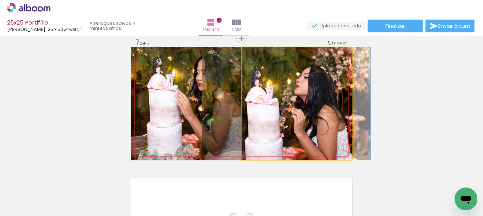
drag, startPoint x: 292, startPoint y: 106, endPoint x: 281, endPoint y: 98, distance: 13.2
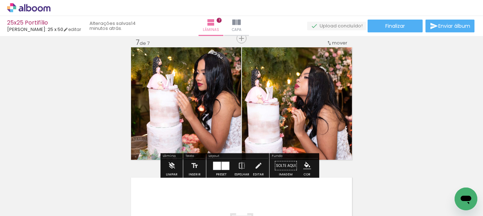
click at [222, 160] on div at bounding box center [221, 165] width 19 height 14
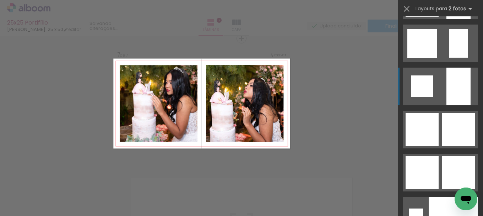
scroll to position [2722, 0]
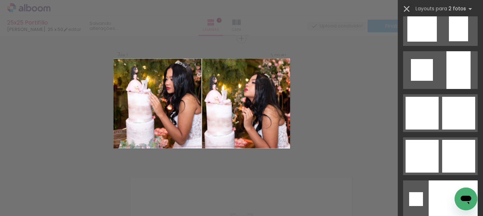
click at [406, 8] on iron-icon at bounding box center [407, 9] width 10 height 10
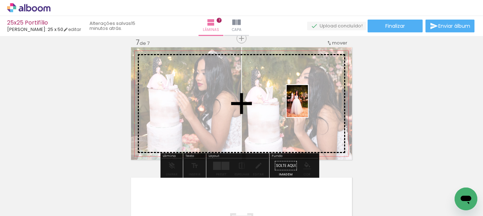
drag, startPoint x: 304, startPoint y: 198, endPoint x: 308, endPoint y: 105, distance: 93.2
click at [308, 105] on quentale-workspace at bounding box center [241, 108] width 483 height 216
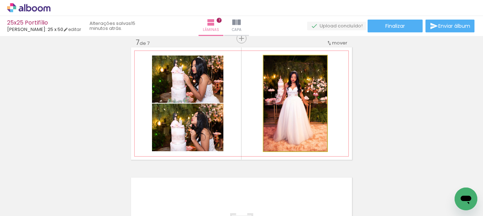
drag, startPoint x: 309, startPoint y: 92, endPoint x: 315, endPoint y: 91, distance: 5.4
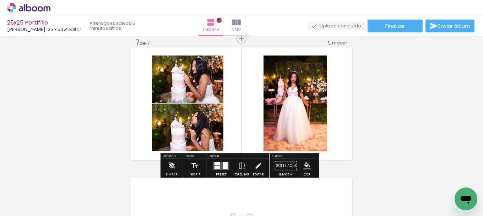
click at [227, 165] on quentale-layouter at bounding box center [221, 165] width 16 height 8
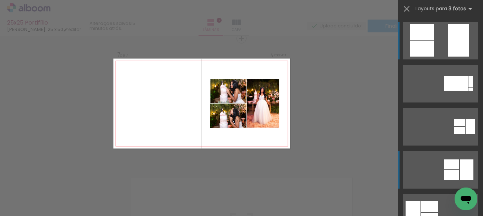
scroll to position [284, 0]
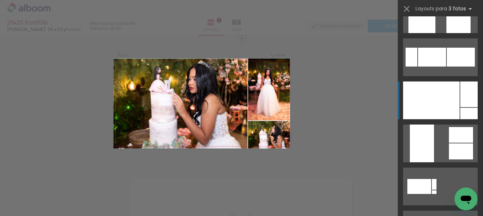
click at [453, 113] on div at bounding box center [431, 100] width 56 height 38
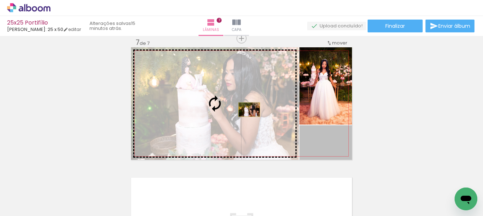
drag, startPoint x: 335, startPoint y: 145, endPoint x: 247, endPoint y: 109, distance: 95.7
click at [0, 0] on slot at bounding box center [0, 0] width 0 height 0
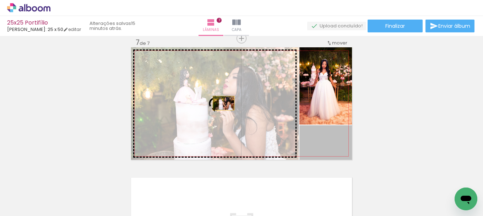
drag, startPoint x: 329, startPoint y: 145, endPoint x: 215, endPoint y: 102, distance: 122.2
click at [0, 0] on slot at bounding box center [0, 0] width 0 height 0
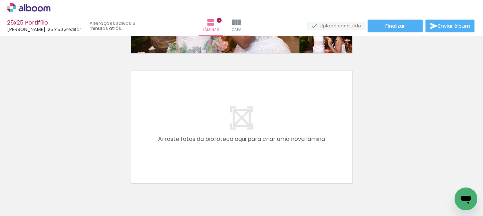
scroll to position [0, 2012]
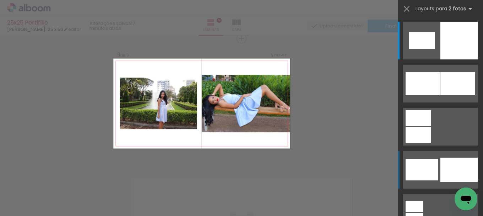
scroll to position [0, 410]
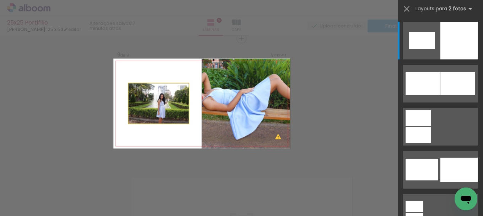
drag, startPoint x: 168, startPoint y: 110, endPoint x: 135, endPoint y: 113, distance: 33.2
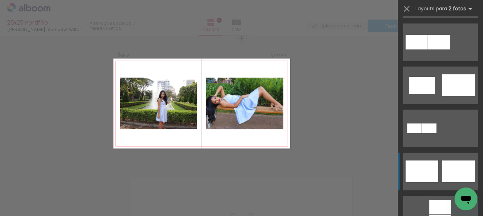
scroll to position [320, 0]
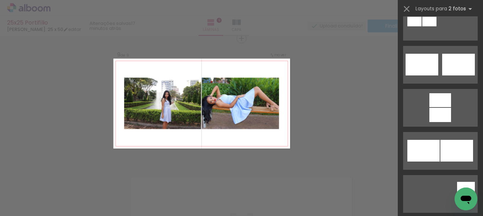
drag, startPoint x: 173, startPoint y: 101, endPoint x: 0, endPoint y: 108, distance: 172.8
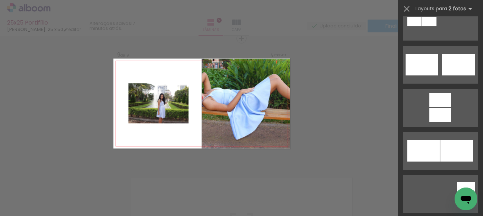
scroll to position [0, 0]
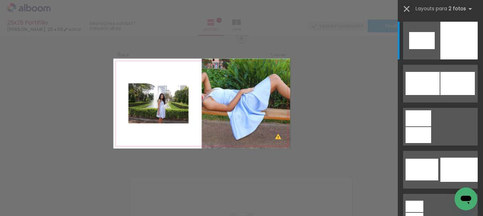
click at [406, 5] on iron-icon at bounding box center [407, 9] width 10 height 10
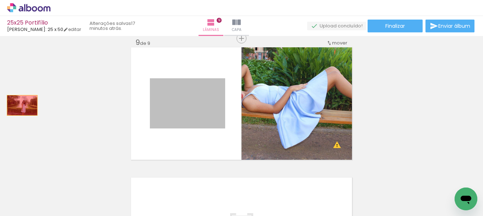
drag, startPoint x: 184, startPoint y: 113, endPoint x: 12, endPoint y: 105, distance: 172.2
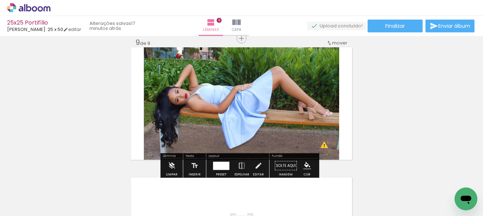
click at [221, 163] on div at bounding box center [221, 165] width 16 height 8
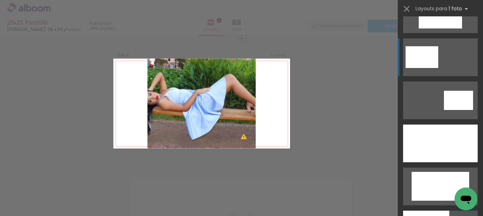
scroll to position [604, 0]
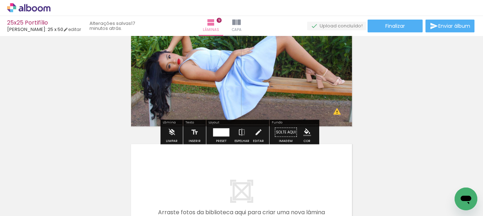
scroll to position [1156, 0]
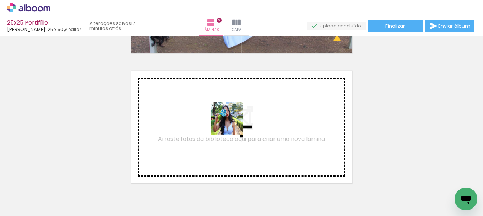
drag, startPoint x: 265, startPoint y: 193, endPoint x: 232, endPoint y: 122, distance: 78.0
click at [232, 122] on quentale-workspace at bounding box center [241, 108] width 483 height 216
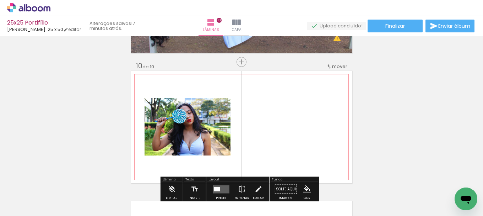
scroll to position [1180, 0]
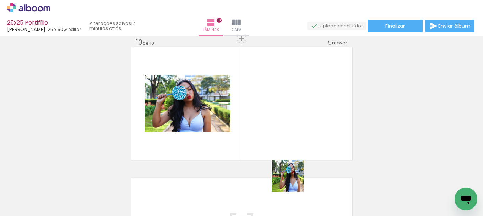
drag, startPoint x: 302, startPoint y: 197, endPoint x: 268, endPoint y: 118, distance: 86.5
click at [268, 118] on quentale-workspace at bounding box center [241, 108] width 483 height 216
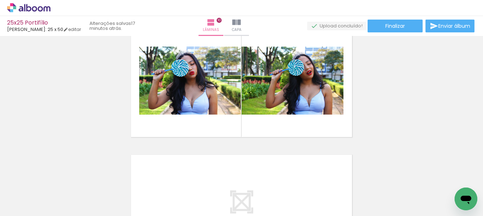
scroll to position [1215, 0]
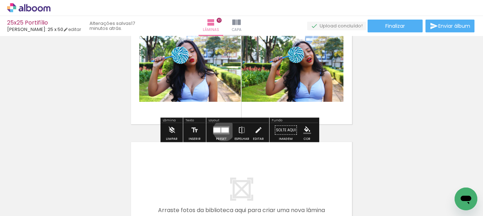
click at [222, 130] on div at bounding box center [224, 129] width 7 height 5
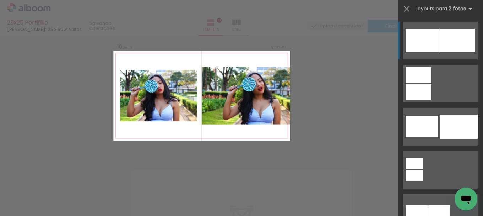
scroll to position [1180, 0]
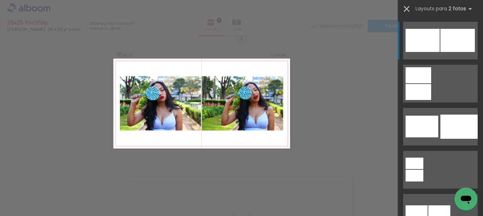
click at [404, 6] on iron-icon at bounding box center [407, 9] width 10 height 10
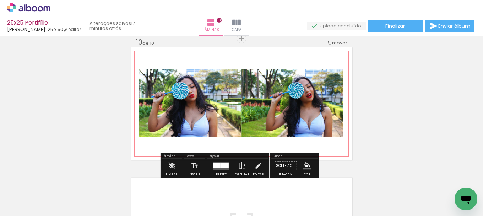
click at [283, 56] on quentale-layouter at bounding box center [241, 103] width 221 height 112
click at [305, 165] on iron-icon "color picker" at bounding box center [307, 166] width 8 height 8
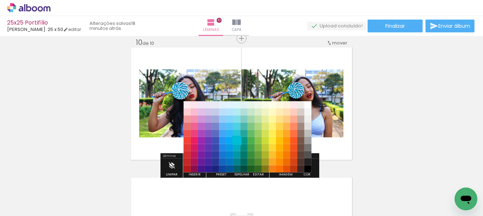
click at [236, 140] on paper-item "#00bcd4" at bounding box center [236, 140] width 7 height 7
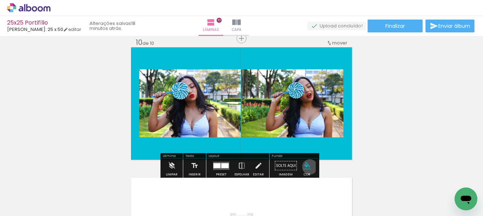
click at [307, 167] on iron-icon "color picker" at bounding box center [307, 166] width 8 height 8
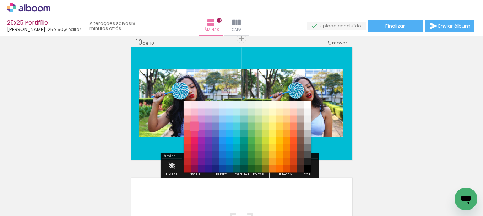
click at [193, 125] on paper-item "#f06292" at bounding box center [194, 126] width 7 height 7
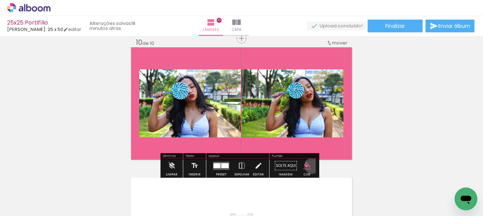
click at [310, 166] on paper-menu-button "#ffebee #ffcdd2 #ef9a9a #e57373 #ef5350 #f44336 #e53935 #d32f2f #c62828 #b71c1c…" at bounding box center [308, 166] width 14 height 14
click at [306, 165] on iron-icon "color picker" at bounding box center [307, 166] width 8 height 8
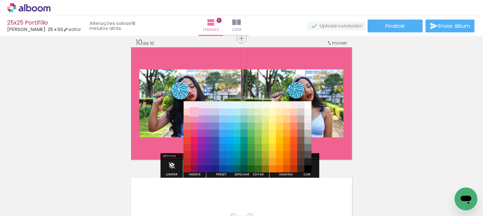
click at [194, 112] on paper-item "#f8bbd0" at bounding box center [194, 111] width 7 height 7
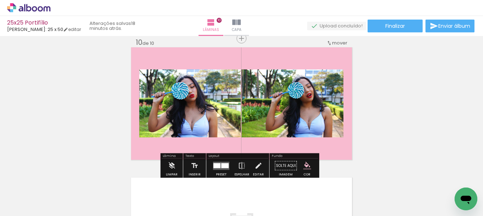
click at [306, 166] on iron-icon "color picker" at bounding box center [307, 166] width 8 height 8
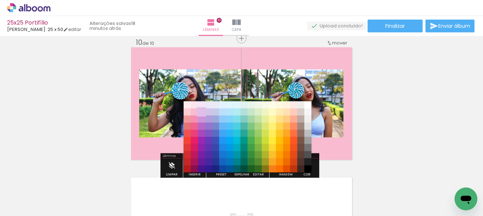
click at [201, 111] on paper-item "#e1bee7" at bounding box center [201, 111] width 7 height 7
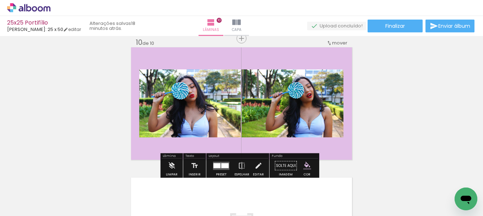
click at [305, 166] on iron-icon "color picker" at bounding box center [307, 166] width 8 height 8
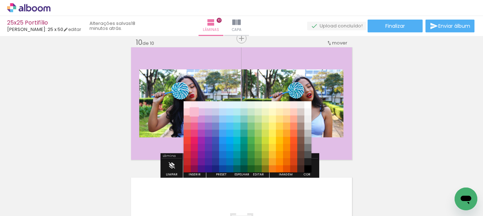
click at [192, 110] on paper-item "#f8bbd0" at bounding box center [194, 111] width 7 height 7
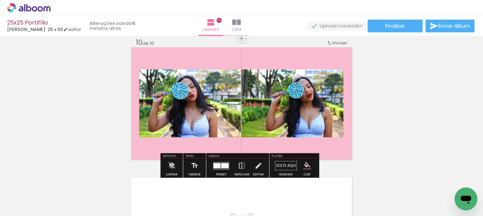
click at [303, 163] on iron-icon "color picker" at bounding box center [307, 166] width 8 height 8
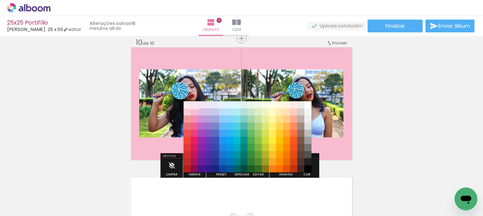
click at [195, 104] on paper-item "#fce4ec" at bounding box center [194, 104] width 7 height 7
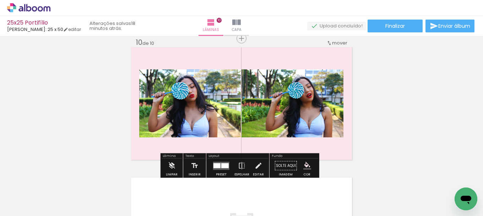
scroll to position [1215, 0]
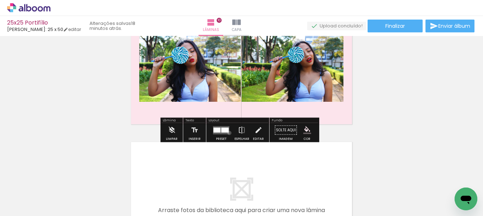
click at [228, 133] on quentale-layouter at bounding box center [221, 130] width 16 height 8
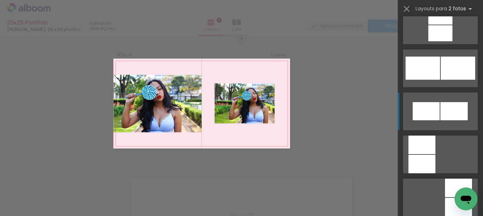
scroll to position [782, 0]
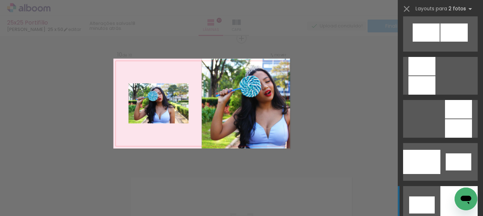
click at [436, 95] on div at bounding box center [422, 85] width 27 height 18
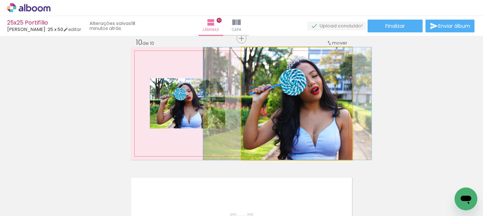
drag, startPoint x: 322, startPoint y: 99, endPoint x: 313, endPoint y: 97, distance: 9.4
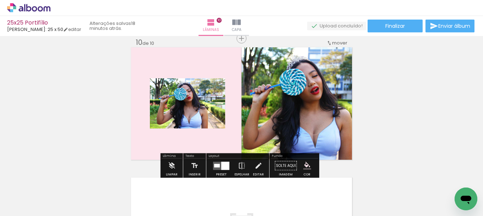
click at [214, 164] on div at bounding box center [217, 165] width 6 height 4
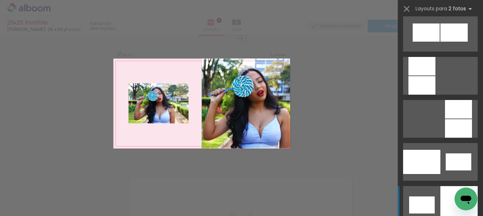
scroll to position [946, 0]
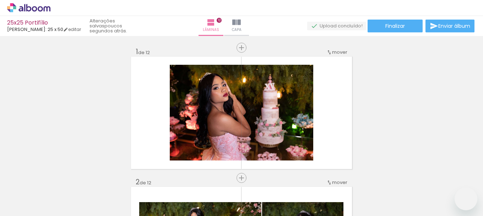
scroll to position [1276, 0]
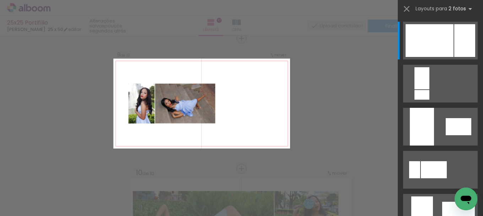
scroll to position [0, 478]
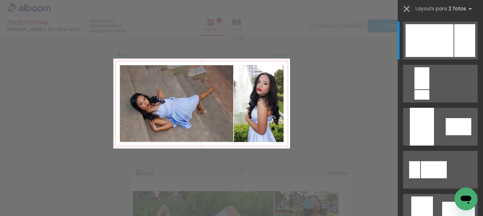
click at [404, 7] on iron-icon at bounding box center [407, 9] width 10 height 10
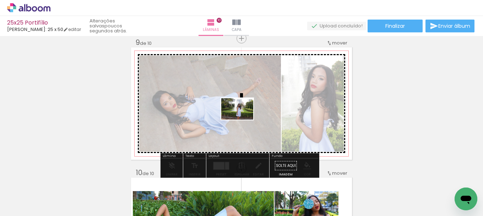
drag, startPoint x: 278, startPoint y: 194, endPoint x: 243, endPoint y: 118, distance: 83.6
click at [243, 118] on quentale-workspace at bounding box center [241, 108] width 483 height 216
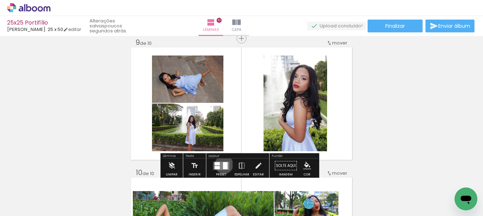
click at [223, 164] on div at bounding box center [225, 165] width 5 height 7
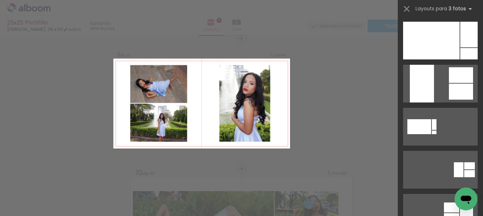
scroll to position [0, 0]
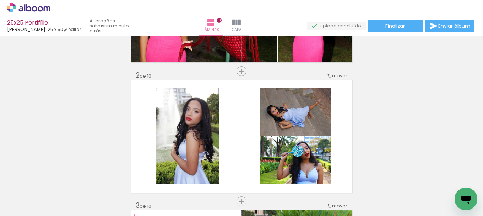
scroll to position [0, 564]
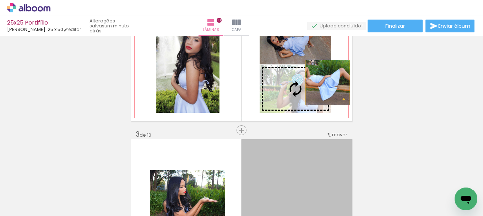
drag, startPoint x: 318, startPoint y: 155, endPoint x: 325, endPoint y: 82, distance: 73.2
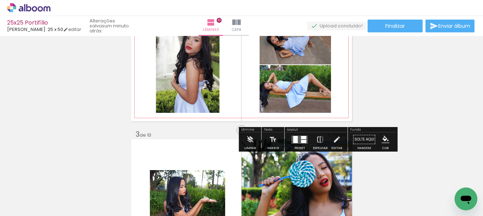
scroll to position [213, 0]
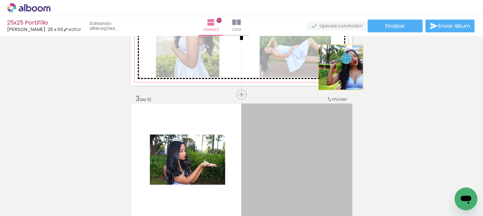
drag, startPoint x: 320, startPoint y: 129, endPoint x: 338, endPoint y: 67, distance: 64.0
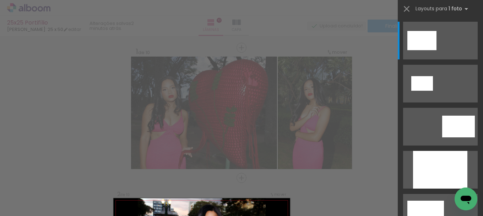
click at [419, 164] on div at bounding box center [440, 170] width 54 height 38
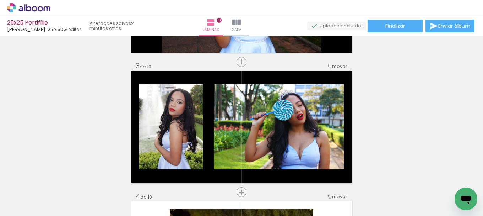
scroll to position [317, 0]
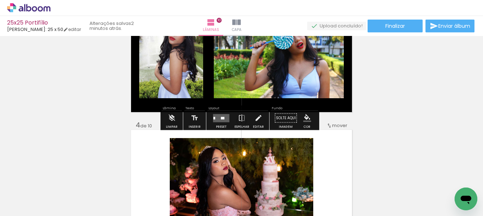
click at [308, 117] on iron-icon "color picker" at bounding box center [307, 118] width 8 height 8
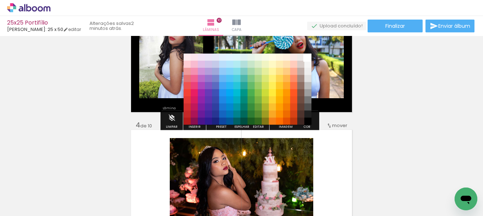
click at [308, 57] on paper-item "#ffffff" at bounding box center [308, 57] width 7 height 7
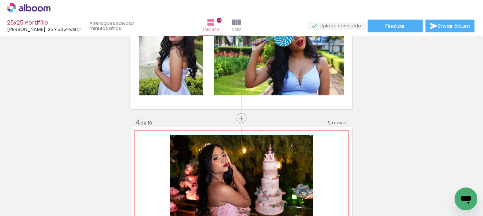
scroll to position [213, 0]
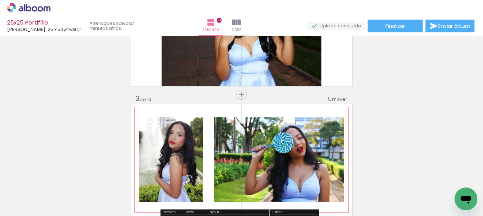
click at [329, 100] on iron-icon at bounding box center [330, 99] width 6 height 6
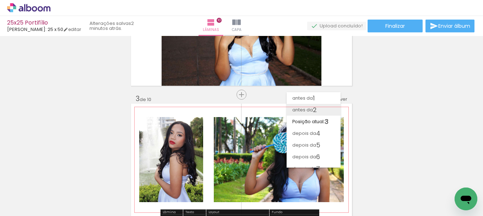
click at [323, 107] on paper-item "antes da 2" at bounding box center [314, 110] width 54 height 12
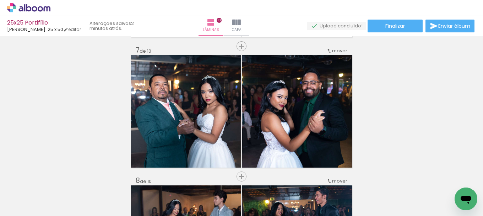
scroll to position [711, 0]
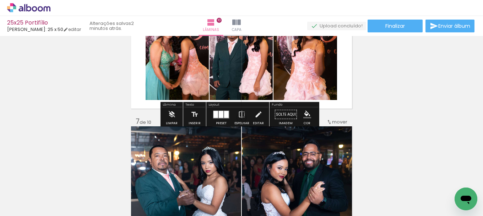
click at [227, 112] on quentale-layouter at bounding box center [221, 114] width 16 height 8
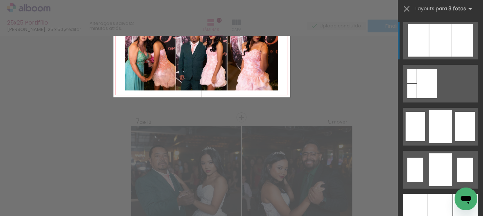
scroll to position [659, 0]
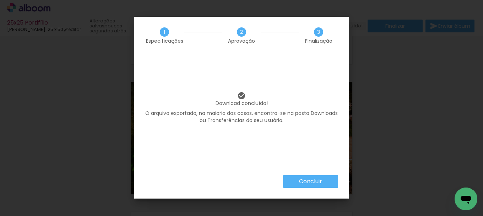
scroll to position [0, 979]
click at [0, 0] on slot "Concluir" at bounding box center [0, 0] width 0 height 0
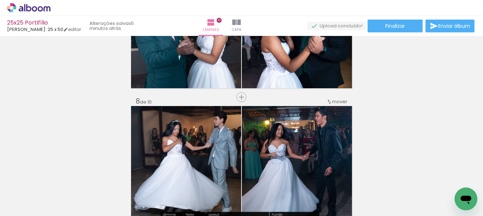
scroll to position [825, 0]
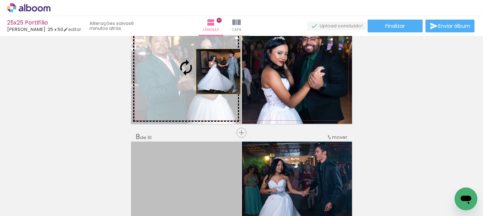
drag, startPoint x: 174, startPoint y: 161, endPoint x: 216, endPoint y: 70, distance: 99.2
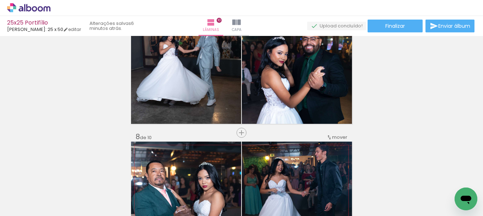
click at [214, 168] on quentale-photo at bounding box center [186, 197] width 110 height 112
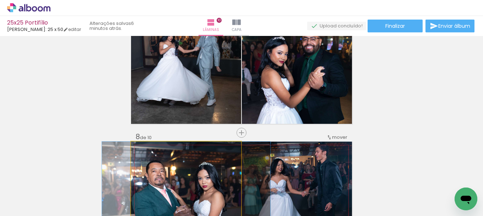
click at [214, 168] on quentale-photo at bounding box center [186, 197] width 110 height 112
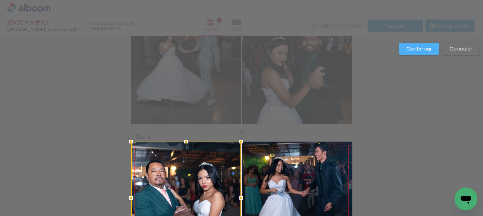
scroll to position [920, 0]
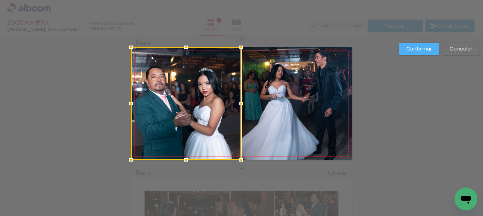
click at [0, 0] on slot "Cancelar" at bounding box center [0, 0] width 0 height 0
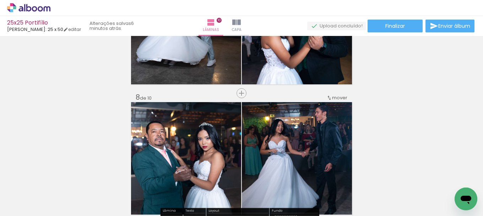
scroll to position [848, 0]
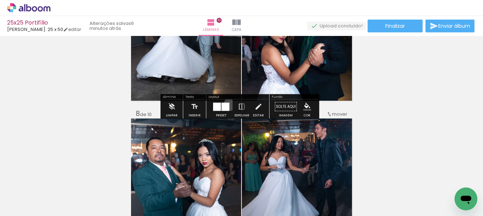
click at [229, 104] on div at bounding box center [221, 106] width 19 height 14
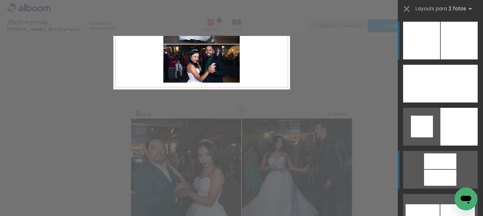
scroll to position [790, 0]
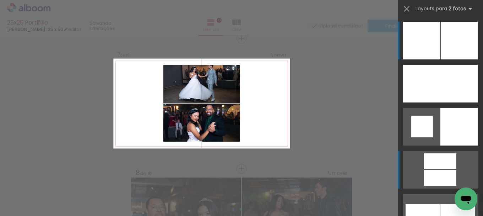
click at [431, 163] on div at bounding box center [440, 161] width 32 height 16
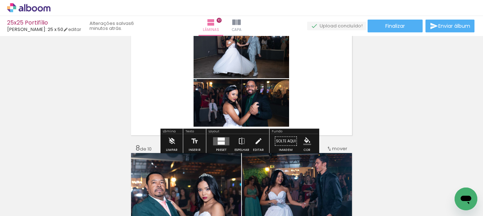
scroll to position [825, 0]
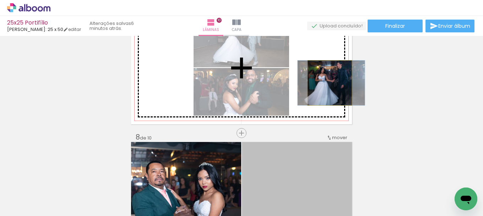
drag, startPoint x: 306, startPoint y: 162, endPoint x: 327, endPoint y: 83, distance: 81.6
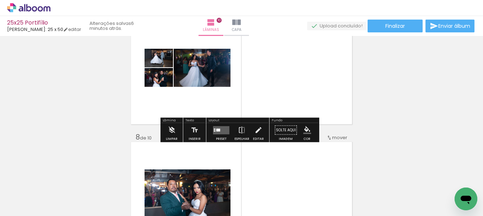
scroll to position [896, 0]
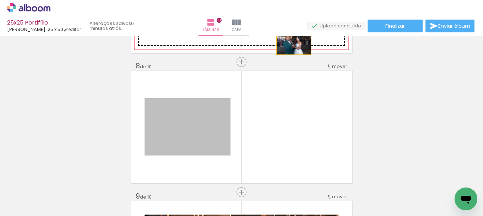
drag, startPoint x: 203, startPoint y: 122, endPoint x: 291, endPoint y: 43, distance: 118.5
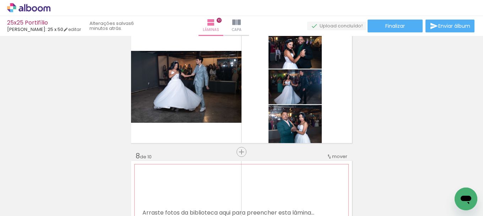
scroll to position [790, 0]
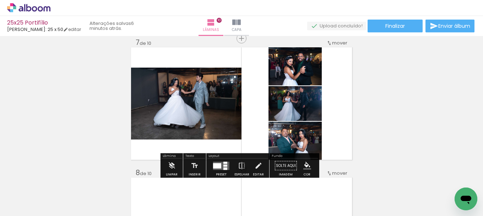
click at [225, 167] on quentale-layouter at bounding box center [221, 165] width 16 height 8
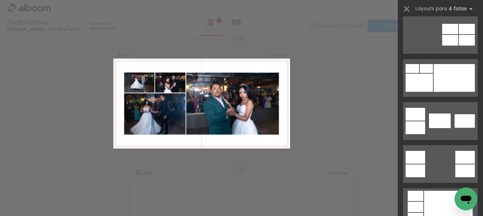
scroll to position [284, 0]
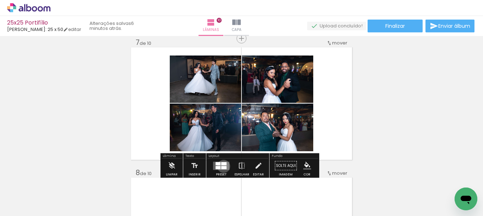
click at [222, 166] on div at bounding box center [223, 167] width 5 height 3
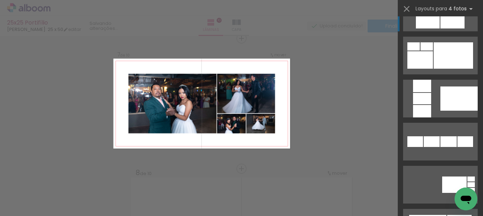
scroll to position [494, 0]
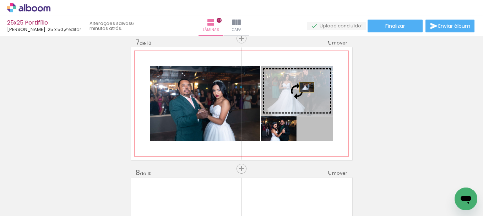
drag, startPoint x: 324, startPoint y: 132, endPoint x: 302, endPoint y: 84, distance: 52.9
click at [0, 0] on slot at bounding box center [0, 0] width 0 height 0
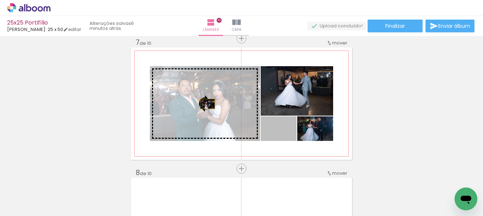
drag, startPoint x: 288, startPoint y: 131, endPoint x: 205, endPoint y: 104, distance: 87.4
click at [0, 0] on slot at bounding box center [0, 0] width 0 height 0
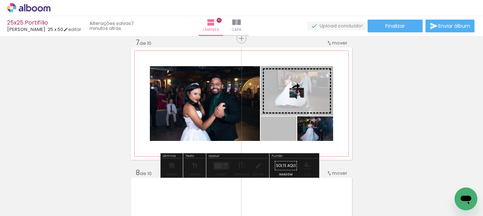
drag, startPoint x: 284, startPoint y: 130, endPoint x: 294, endPoint y: 93, distance: 39.1
click at [0, 0] on slot at bounding box center [0, 0] width 0 height 0
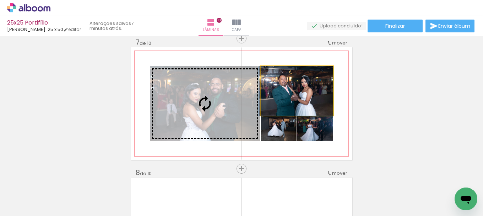
drag, startPoint x: 309, startPoint y: 98, endPoint x: 221, endPoint y: 111, distance: 89.8
click at [0, 0] on slot at bounding box center [0, 0] width 0 height 0
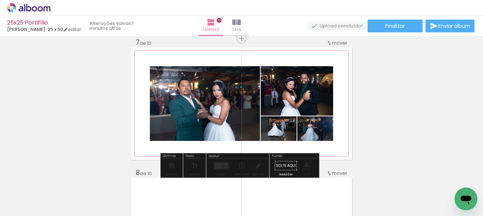
drag, startPoint x: 274, startPoint y: 131, endPoint x: 174, endPoint y: 98, distance: 105.4
click at [0, 0] on slot at bounding box center [0, 0] width 0 height 0
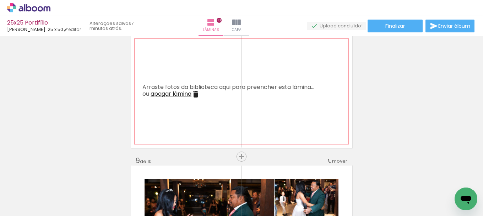
scroll to position [1038, 0]
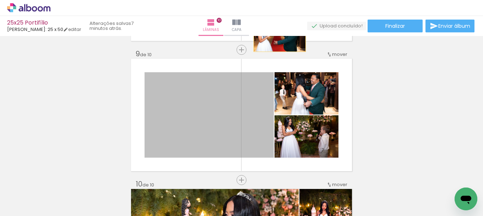
drag, startPoint x: 231, startPoint y: 126, endPoint x: 277, endPoint y: 34, distance: 102.2
click at [277, 0] on div "25x25 Portifílio Luiz Fotógrafo: 25 x 50 editar 7 minutos atrás. Lâminas 10 Cap…" at bounding box center [241, 0] width 483 height 0
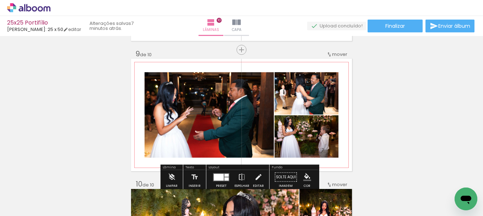
scroll to position [967, 0]
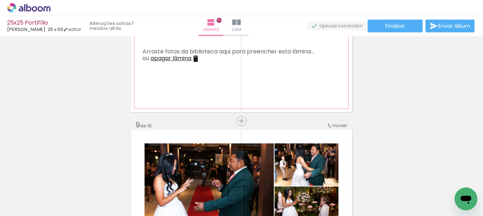
click at [192, 58] on iron-icon at bounding box center [196, 58] width 9 height 9
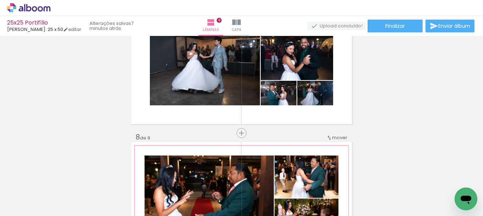
scroll to position [932, 0]
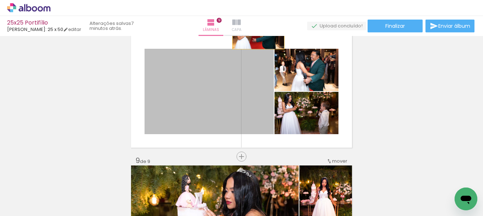
drag, startPoint x: 241, startPoint y: 106, endPoint x: 256, endPoint y: 32, distance: 75.1
click at [256, 0] on div "25x25 Portifílio Luiz Fotógrafo: 25 x 50 editar 7 minutos atrás. Lâminas 9 Capa…" at bounding box center [241, 0] width 483 height 0
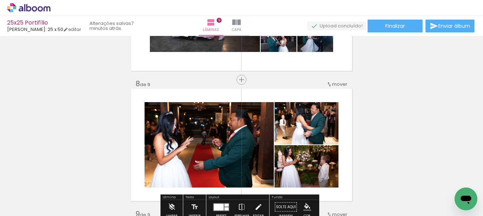
scroll to position [861, 0]
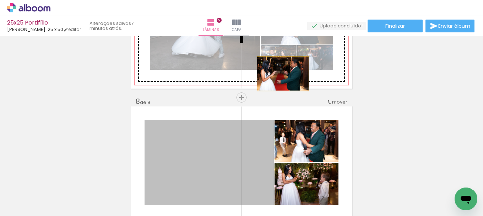
drag, startPoint x: 252, startPoint y: 142, endPoint x: 280, endPoint y: 74, distance: 74.1
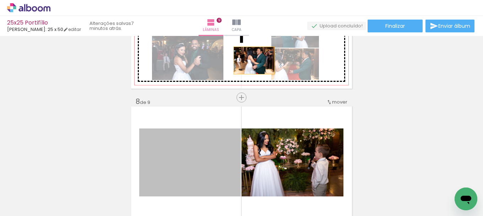
drag, startPoint x: 211, startPoint y: 151, endPoint x: 252, endPoint y: 60, distance: 99.1
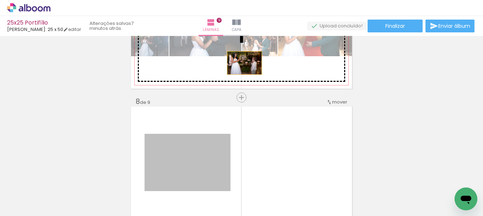
drag, startPoint x: 199, startPoint y: 151, endPoint x: 242, endPoint y: 63, distance: 98.2
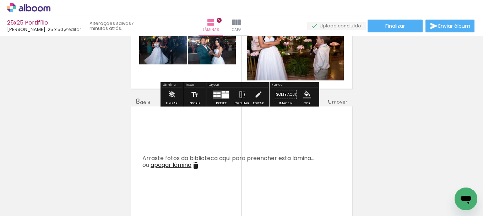
scroll to position [790, 0]
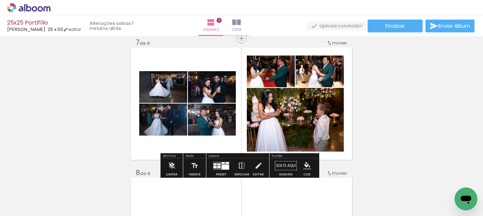
click at [223, 166] on div at bounding box center [225, 166] width 7 height 5
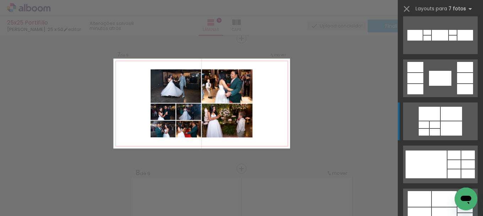
scroll to position [284, 0]
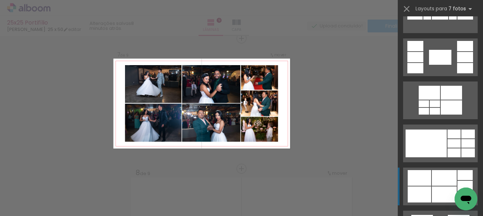
click at [432, 65] on div at bounding box center [440, 57] width 22 height 15
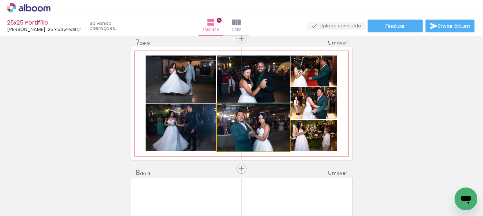
drag, startPoint x: 266, startPoint y: 127, endPoint x: 259, endPoint y: 127, distance: 6.8
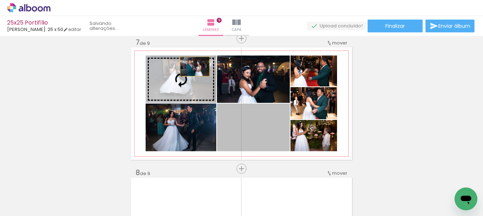
drag, startPoint x: 253, startPoint y: 123, endPoint x: 192, endPoint y: 66, distance: 83.0
click at [0, 0] on slot at bounding box center [0, 0] width 0 height 0
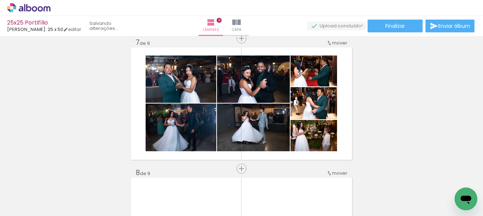
scroll to position [896, 0]
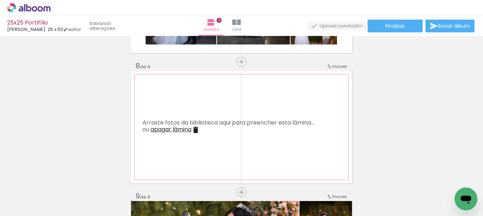
click at [184, 131] on span "apagar lâmina" at bounding box center [171, 129] width 41 height 8
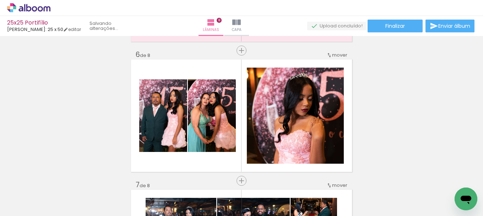
scroll to position [0, 564]
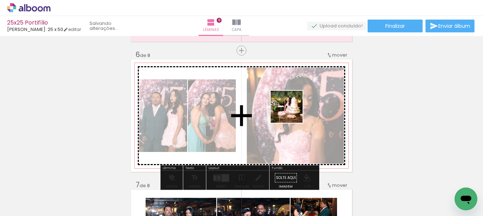
drag, startPoint x: 264, startPoint y: 196, endPoint x: 292, endPoint y: 111, distance: 89.3
click at [292, 111] on quentale-workspace at bounding box center [241, 108] width 483 height 216
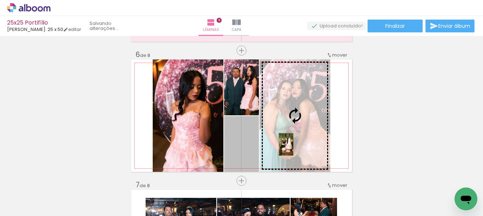
drag, startPoint x: 246, startPoint y: 147, endPoint x: 284, endPoint y: 144, distance: 38.1
click at [0, 0] on slot at bounding box center [0, 0] width 0 height 0
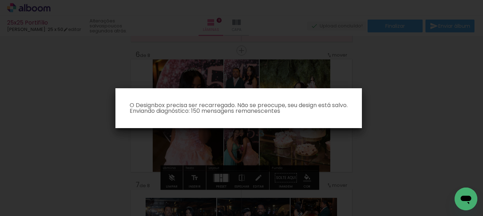
click at [234, 43] on iron-overlay-backdrop at bounding box center [241, 108] width 483 height 216
